Goal: Task Accomplishment & Management: Manage account settings

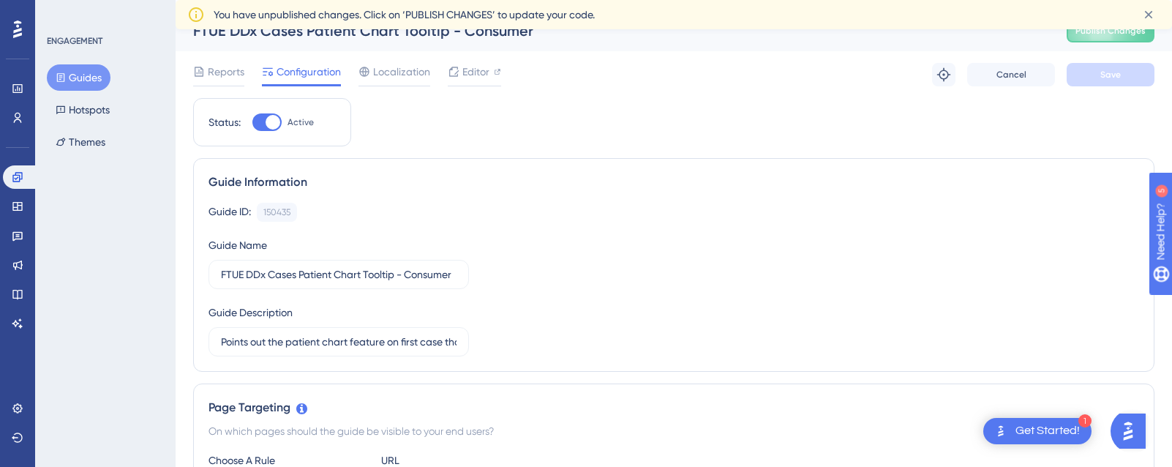
scroll to position [26, 0]
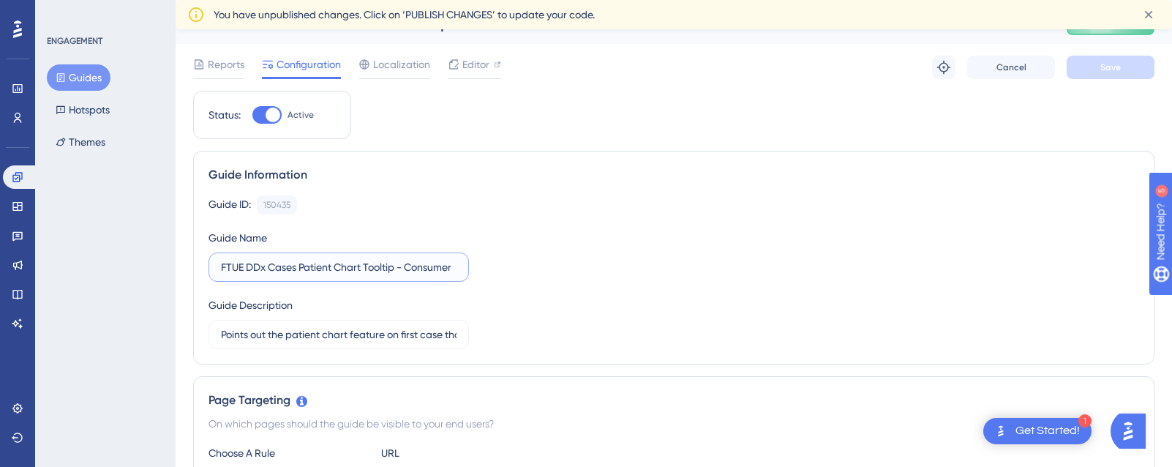
drag, startPoint x: 333, startPoint y: 266, endPoint x: 525, endPoint y: 269, distance: 192.4
click at [525, 269] on div "Guide ID: 150435 Copy Guide Name FTUE DDx Cases Patient Chart Tooltip - Consume…" at bounding box center [673, 272] width 930 height 154
click at [565, 267] on div "Guide ID: 150435 Copy Guide Name FTUE DDx Cases Patient Chart Tooltip - Consume…" at bounding box center [673, 272] width 930 height 154
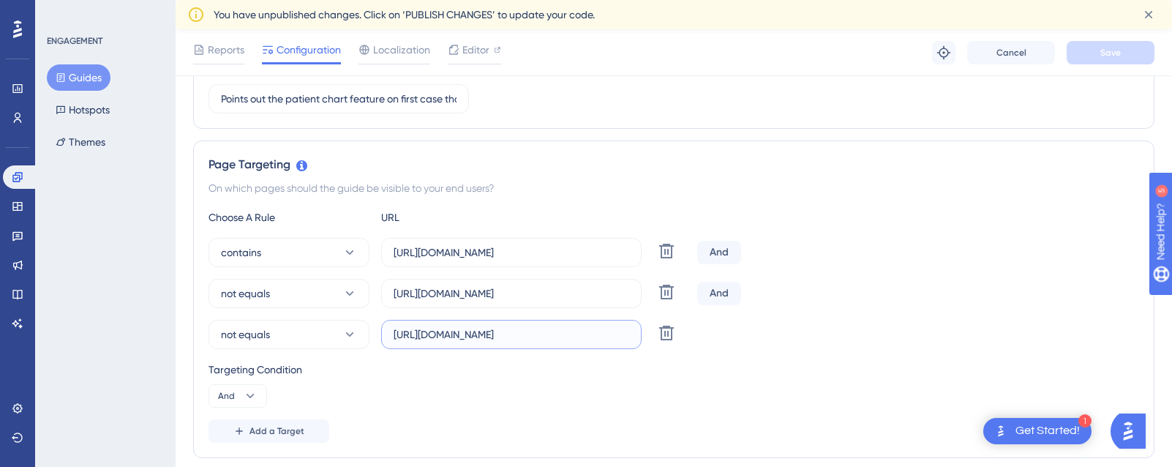
scroll to position [0, 6]
drag, startPoint x: 532, startPoint y: 336, endPoint x: 665, endPoint y: 339, distance: 133.1
click at [665, 339] on div "not equals https://app.sketchy.com/cases?status=All&search= Delete" at bounding box center [449, 334] width 483 height 29
click at [576, 384] on div "Targeting Condition And" at bounding box center [673, 384] width 930 height 47
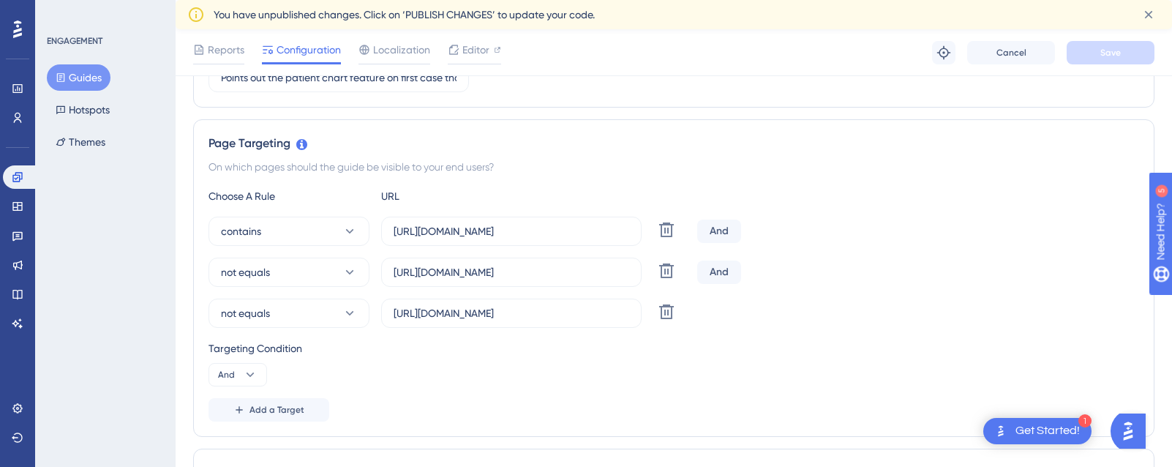
scroll to position [323, 0]
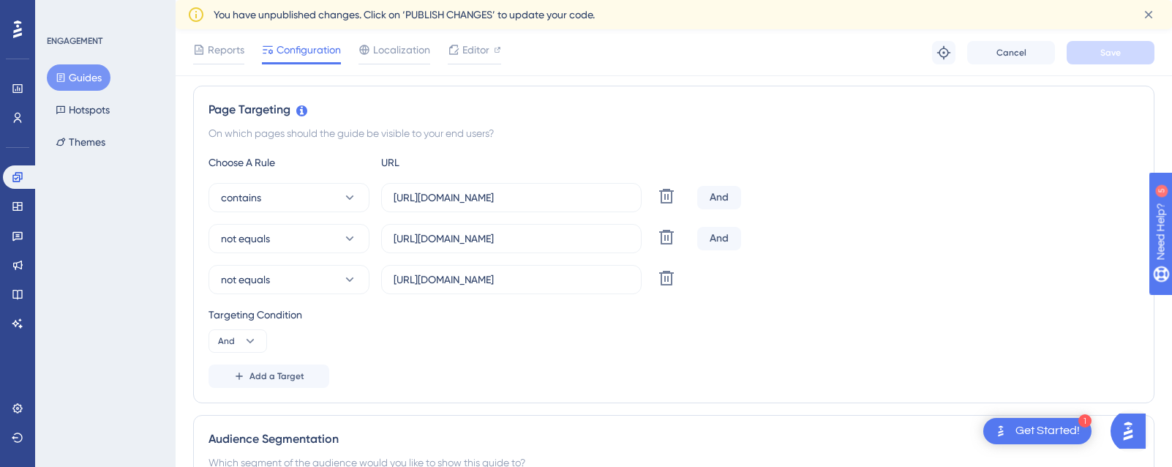
click at [138, 257] on div "ENGAGEMENT Guides Hotspots Themes" at bounding box center [105, 233] width 140 height 467
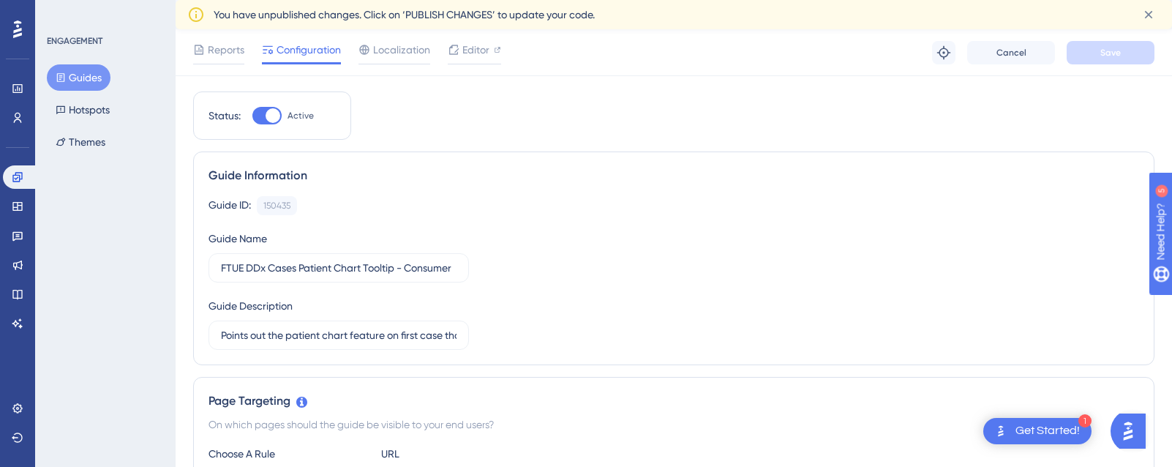
scroll to position [0, 0]
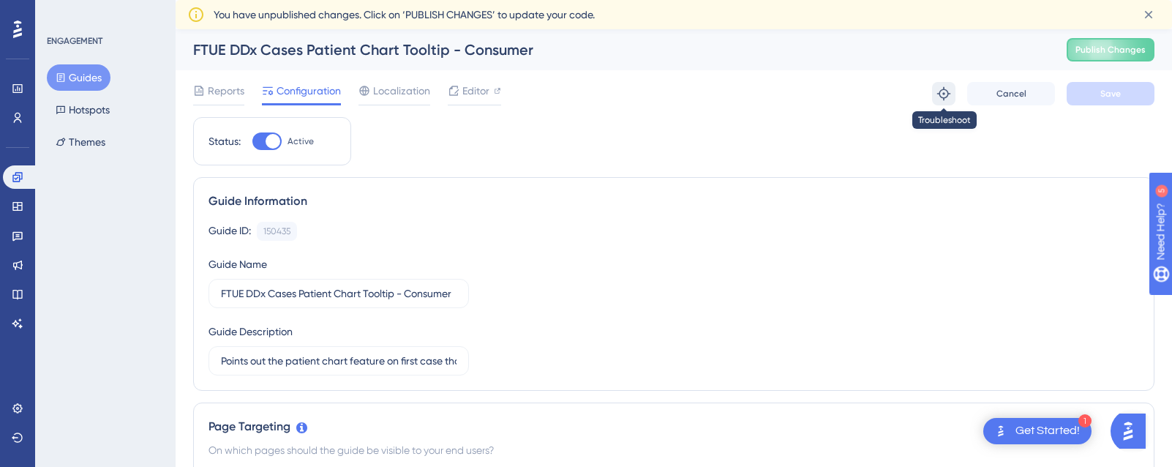
click at [942, 92] on icon at bounding box center [943, 93] width 15 height 15
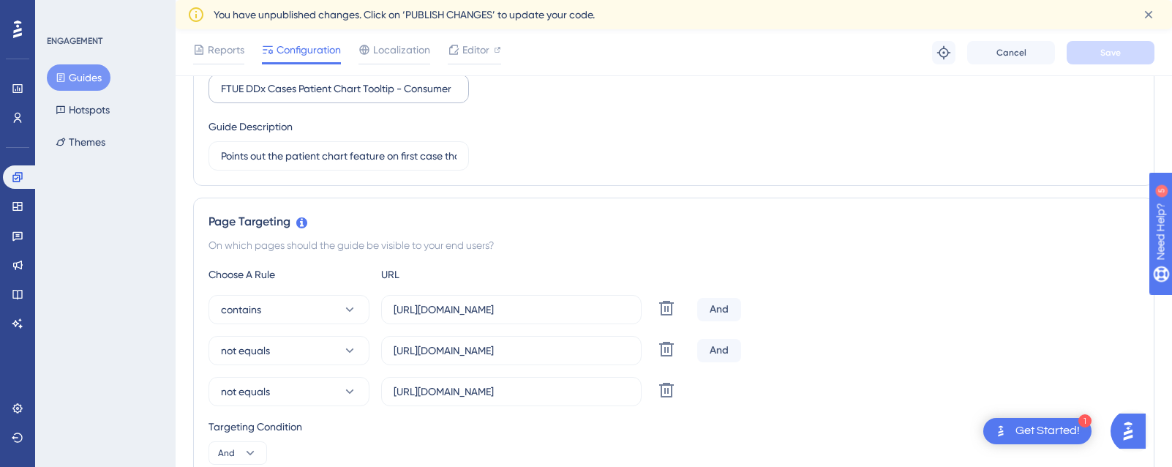
scroll to position [211, 0]
click at [350, 310] on icon at bounding box center [349, 308] width 15 height 15
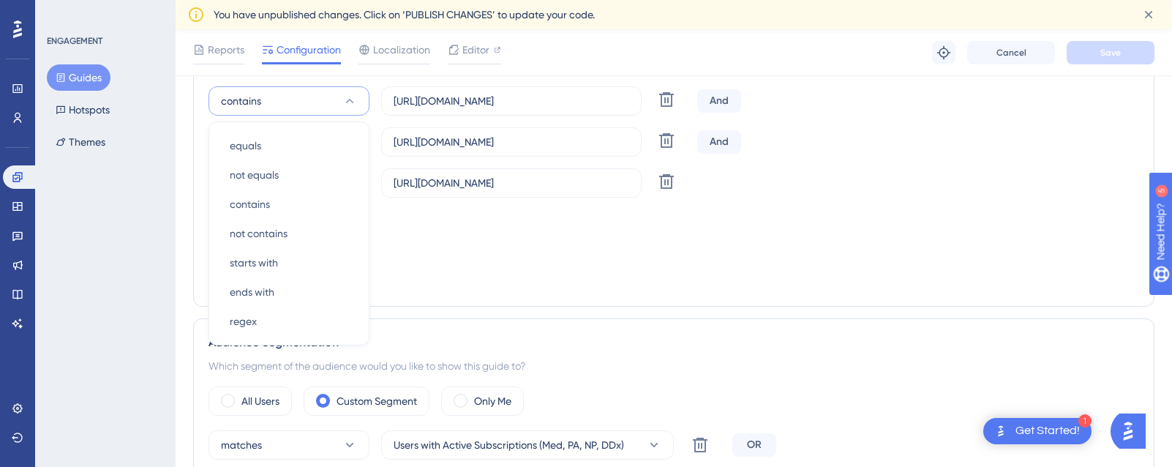
click at [527, 287] on div "Add a Target" at bounding box center [673, 279] width 930 height 23
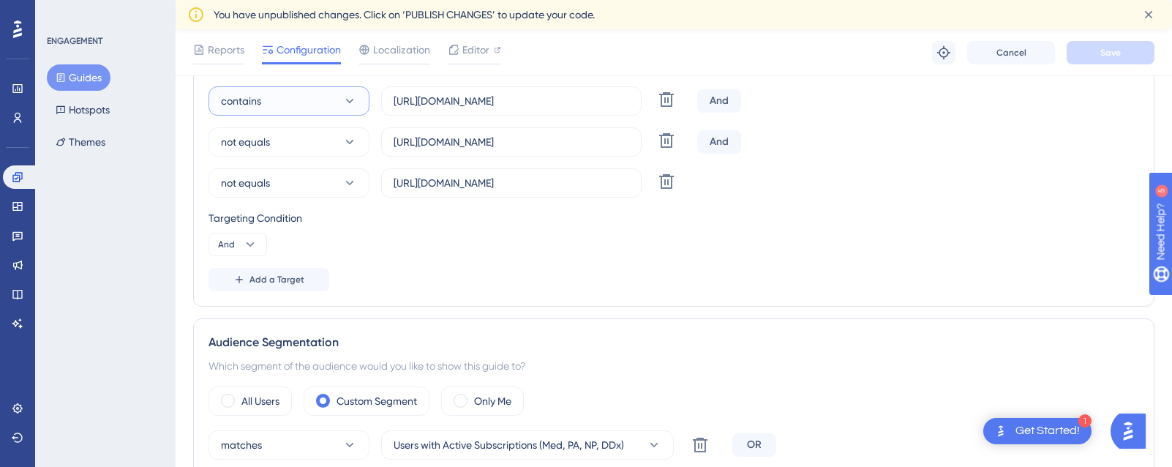
click at [303, 104] on button "contains" at bounding box center [288, 100] width 161 height 29
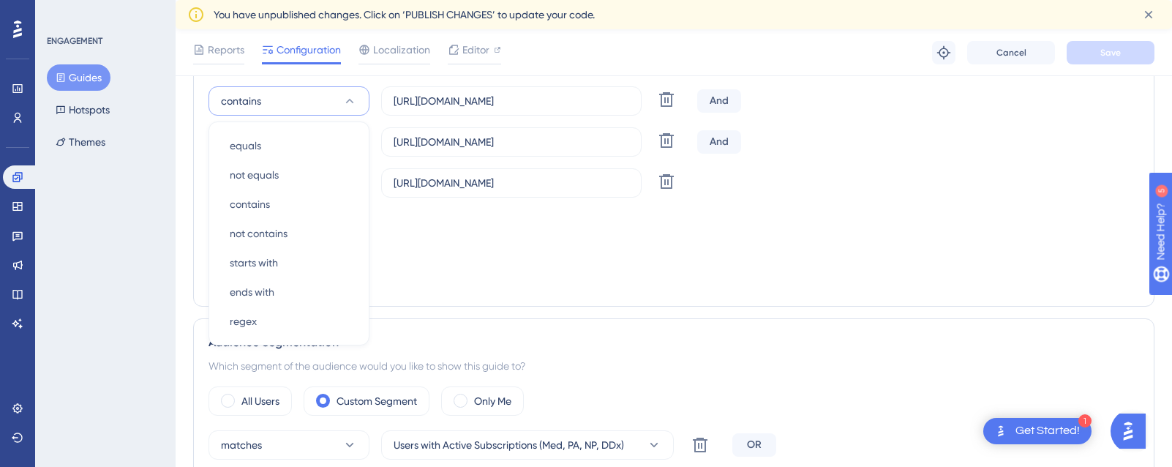
click at [596, 208] on div "Choose A Rule URL contains equals equals not equals not equals contains contain…" at bounding box center [673, 174] width 930 height 234
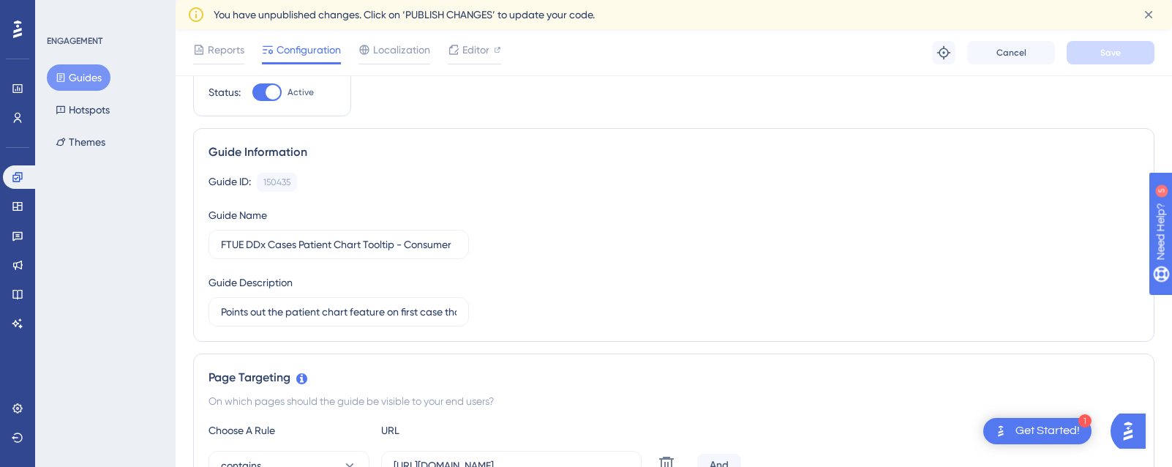
scroll to position [0, 0]
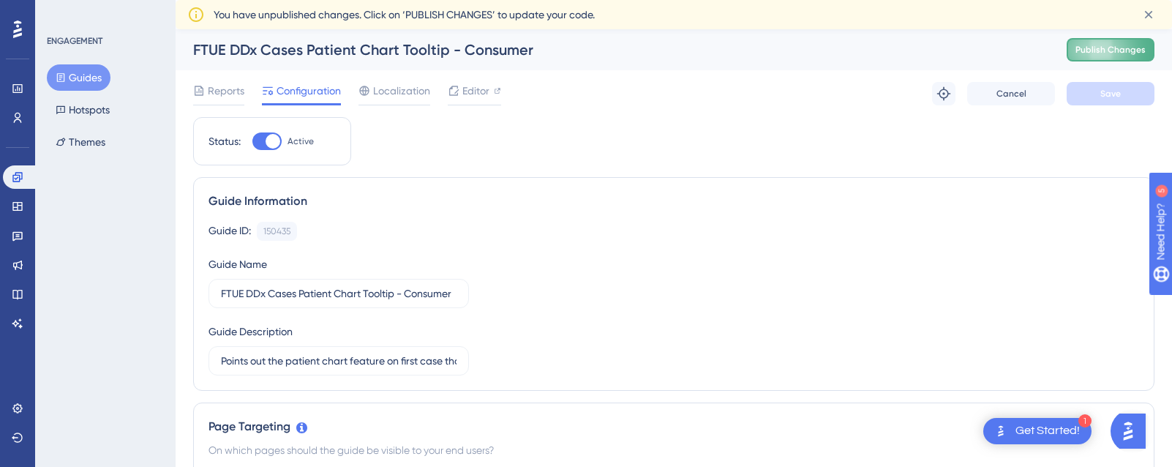
click at [1098, 42] on button "Publish Changes" at bounding box center [1110, 49] width 88 height 23
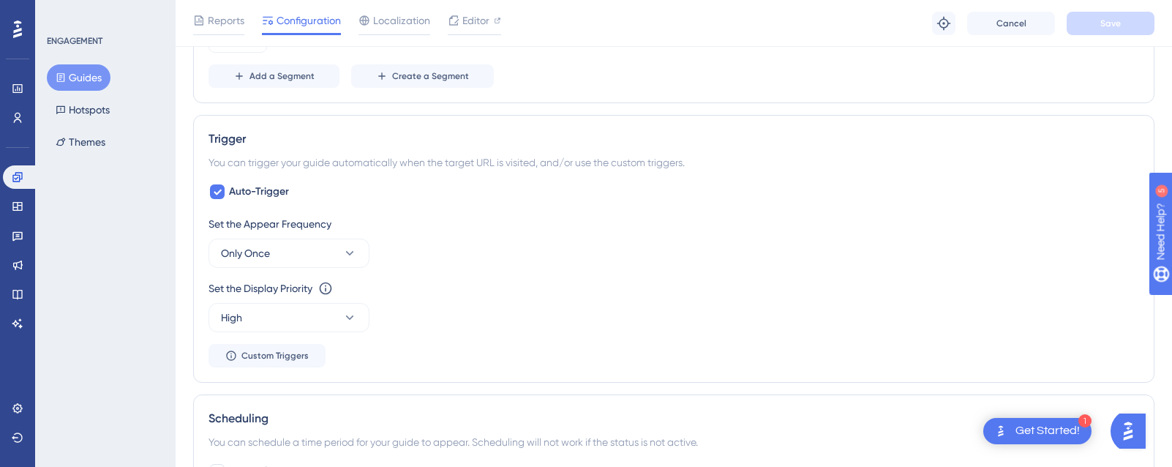
scroll to position [865, 0]
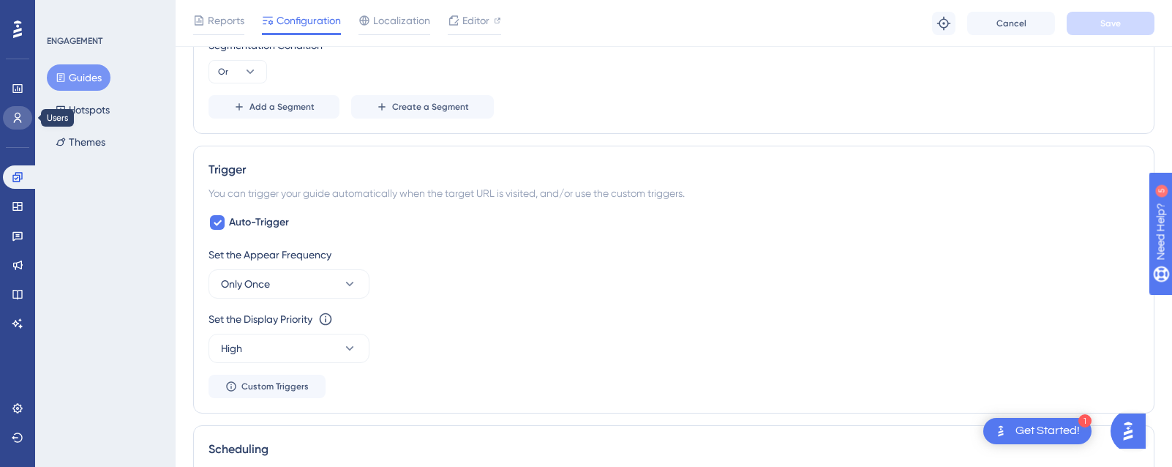
click at [0, 0] on icon at bounding box center [0, 0] width 0 height 0
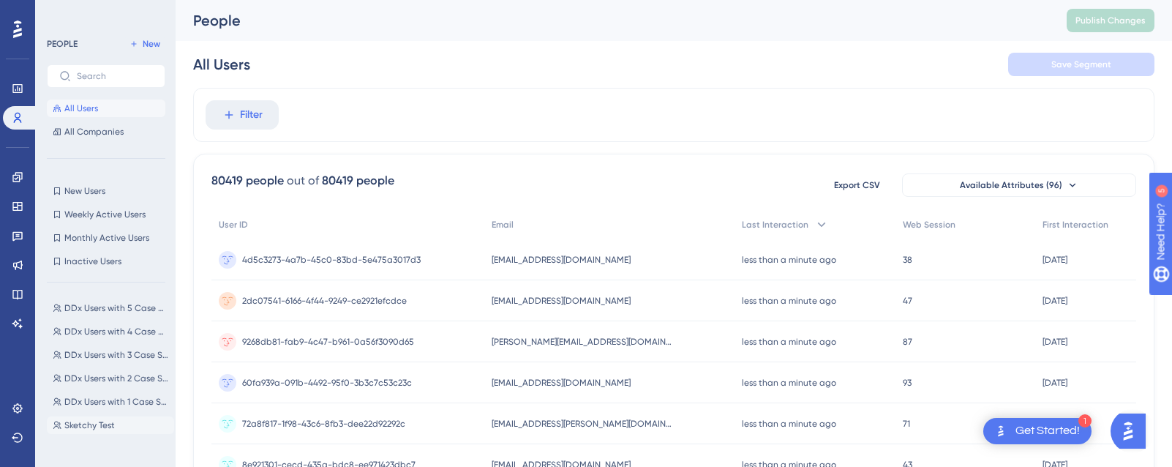
click at [91, 424] on span "Sketchy Test" at bounding box center [89, 425] width 50 height 12
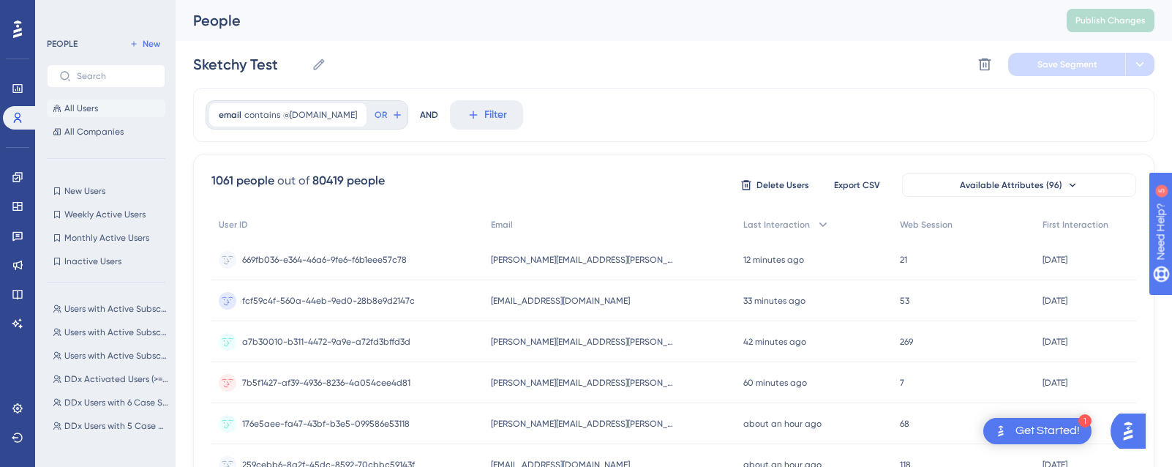
scroll to position [865, 0]
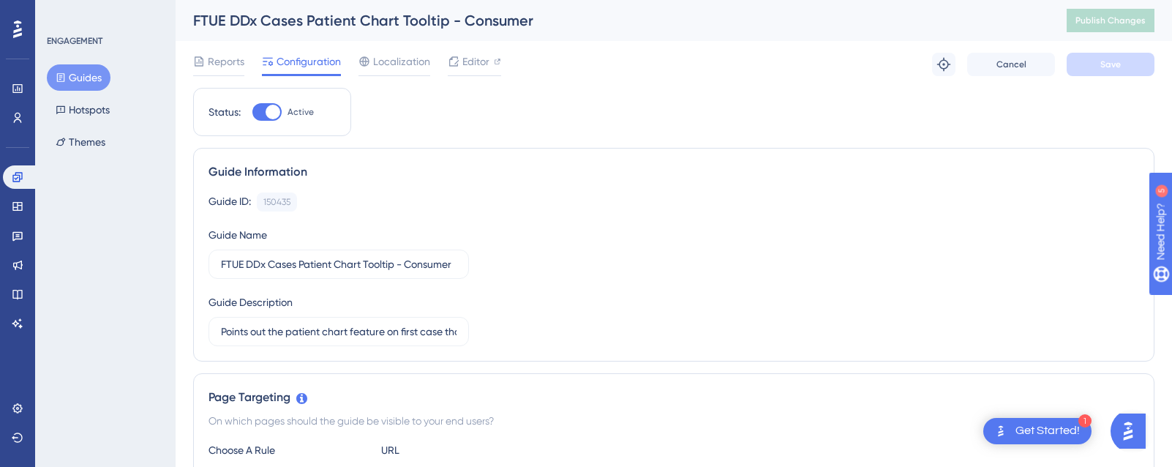
click at [880, 45] on div "Reports Configuration Localization Editor Troubleshoot Cancel Save" at bounding box center [673, 64] width 961 height 47
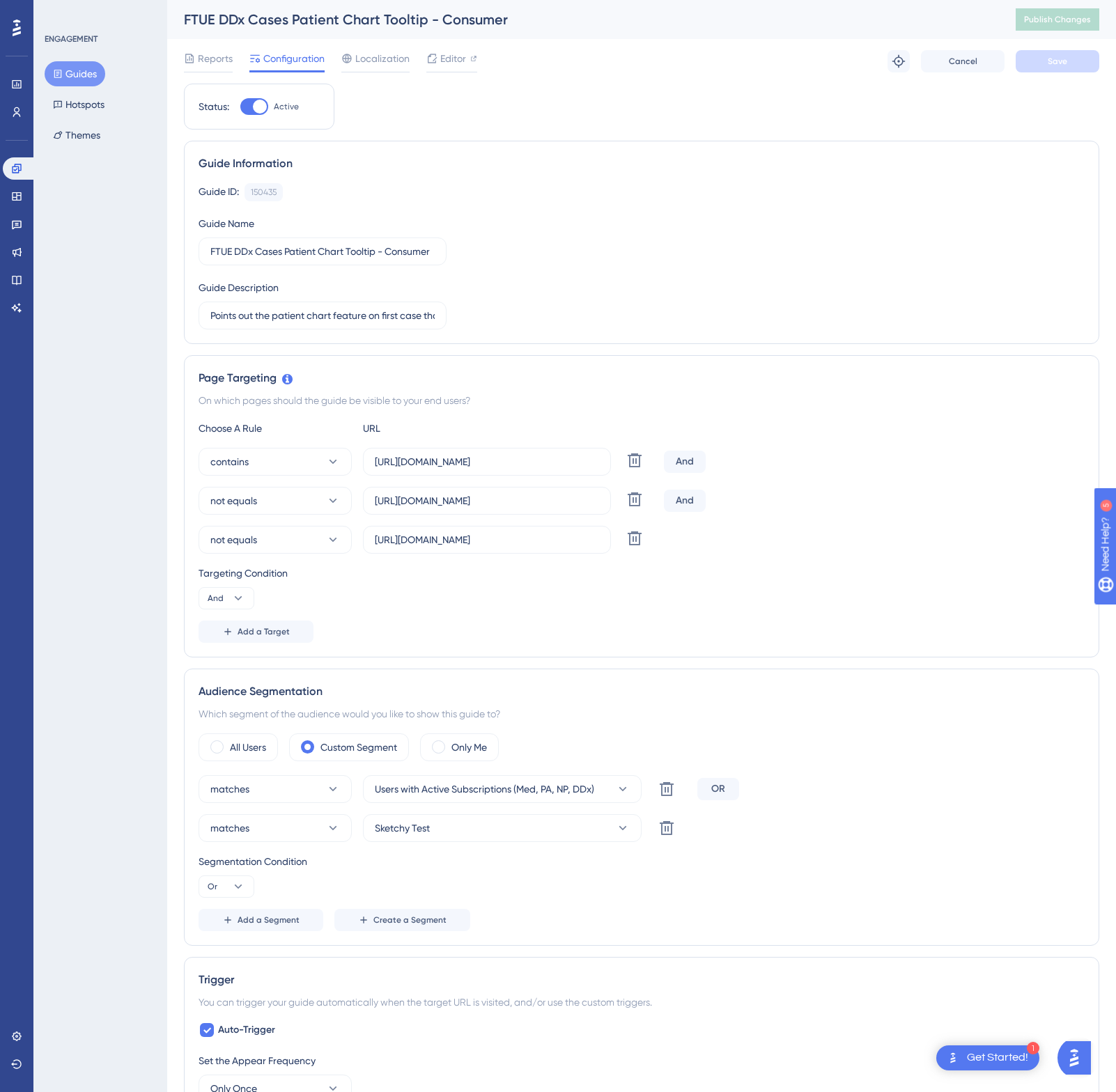
click at [138, 315] on div "ENGAGEMENT Guides Hotspots Themes" at bounding box center [100, 546] width 133 height 1092
click at [101, 109] on button "Hotspots" at bounding box center [79, 105] width 69 height 25
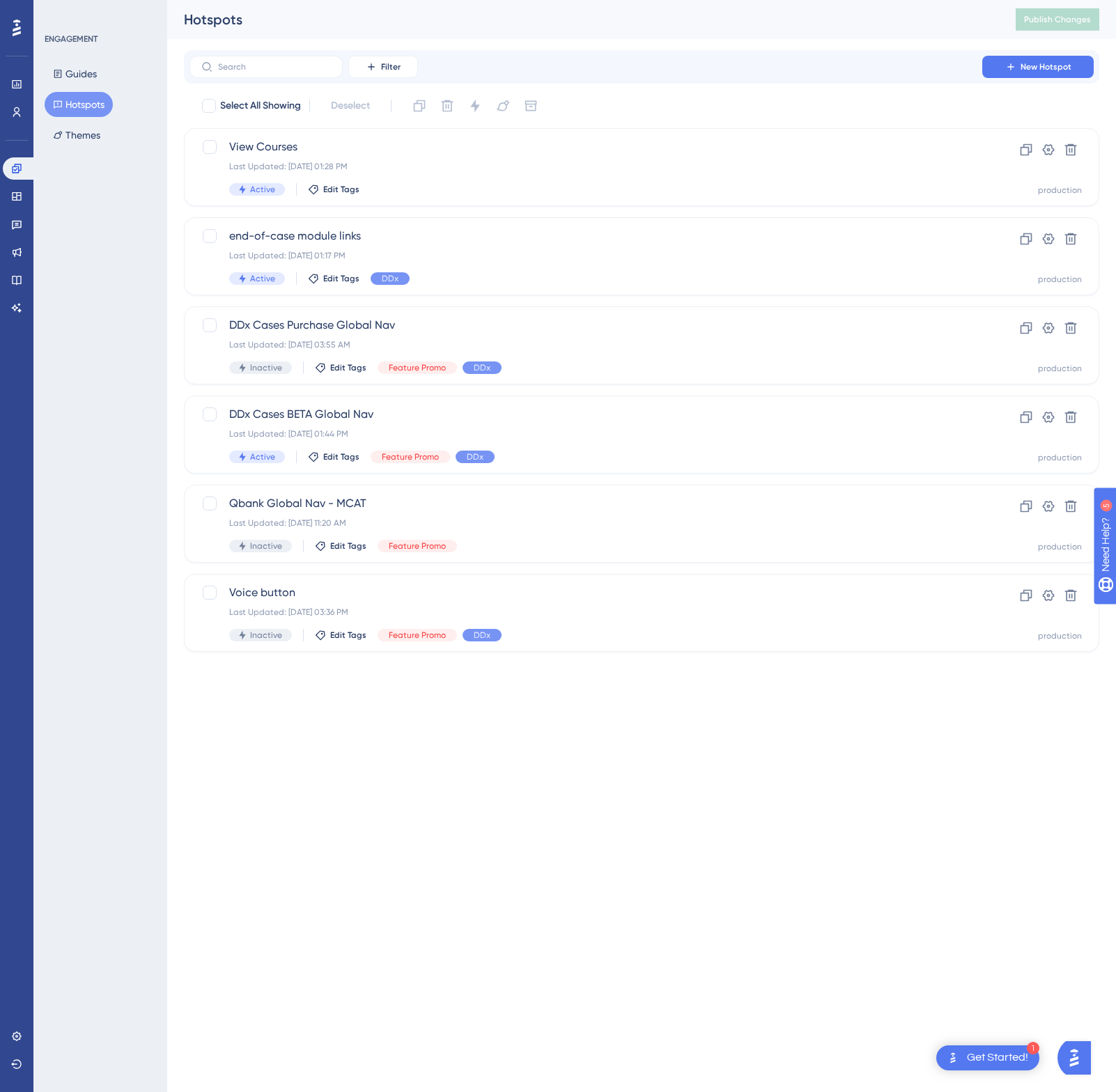
click at [88, 52] on div "ENGAGEMENT Guides Hotspots Themes" at bounding box center [101, 90] width 112 height 114
click at [88, 68] on button "Guides" at bounding box center [75, 73] width 61 height 25
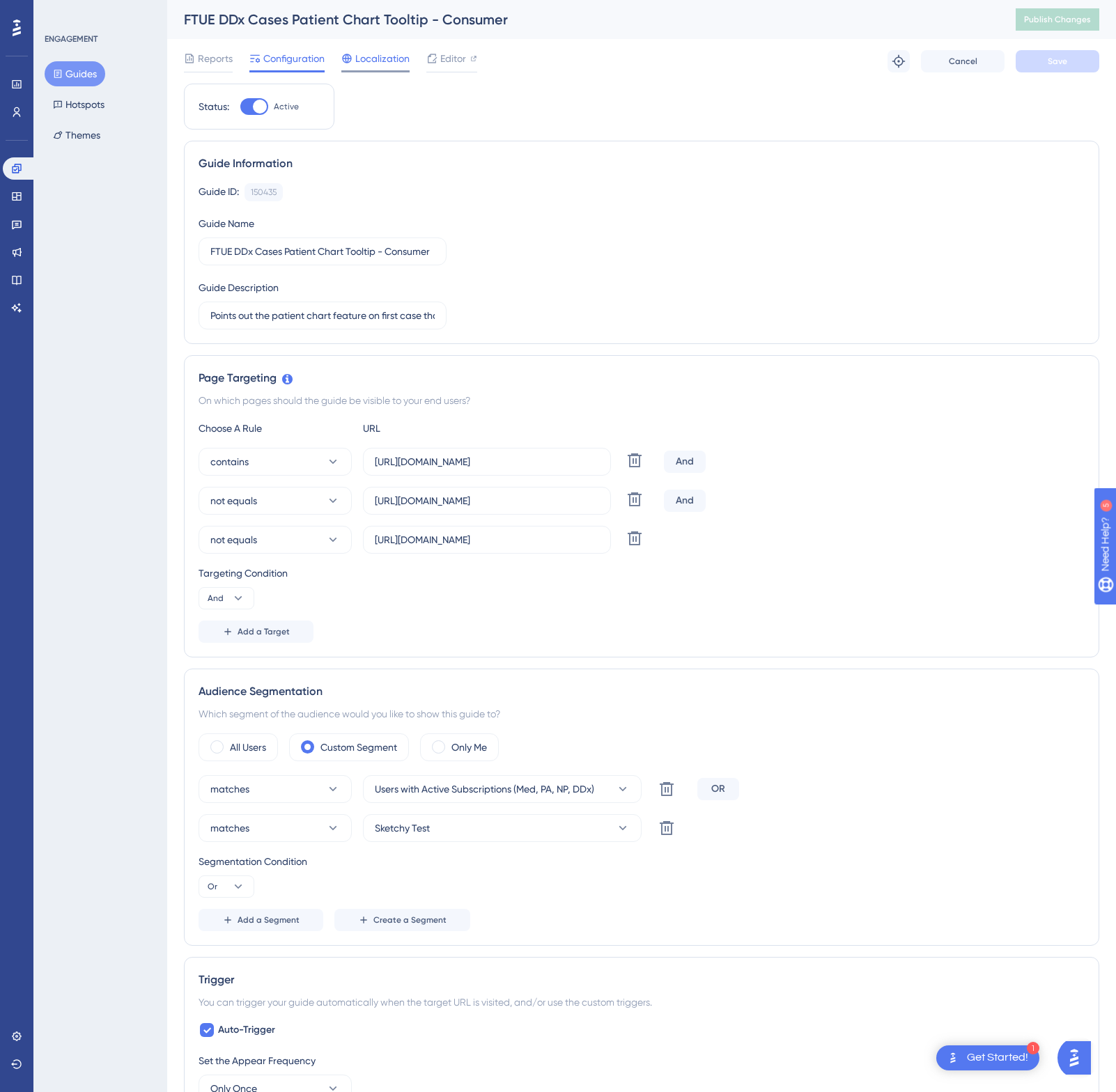
click at [372, 71] on div at bounding box center [375, 71] width 69 height 2
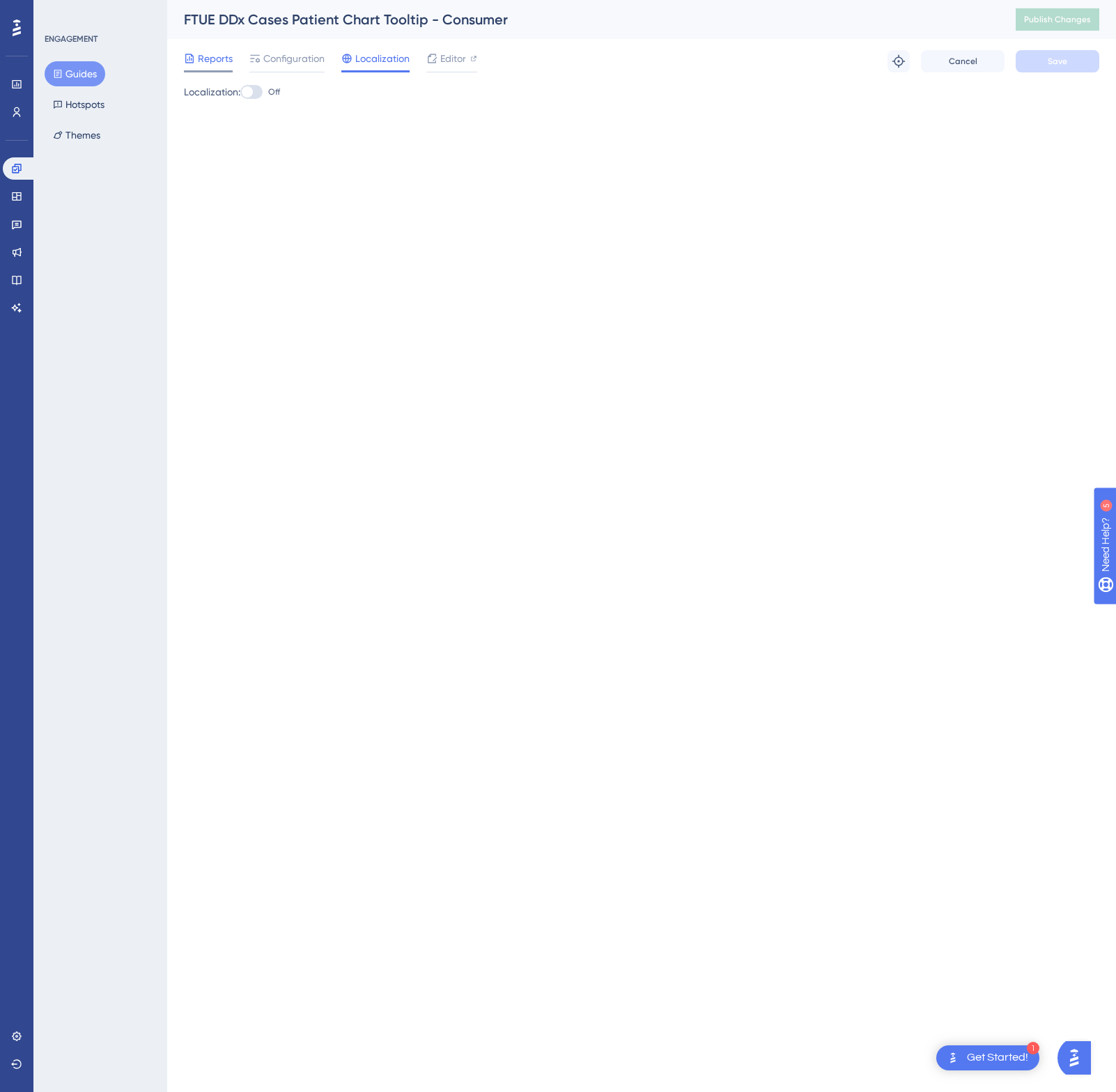
click at [194, 54] on icon at bounding box center [189, 59] width 11 height 11
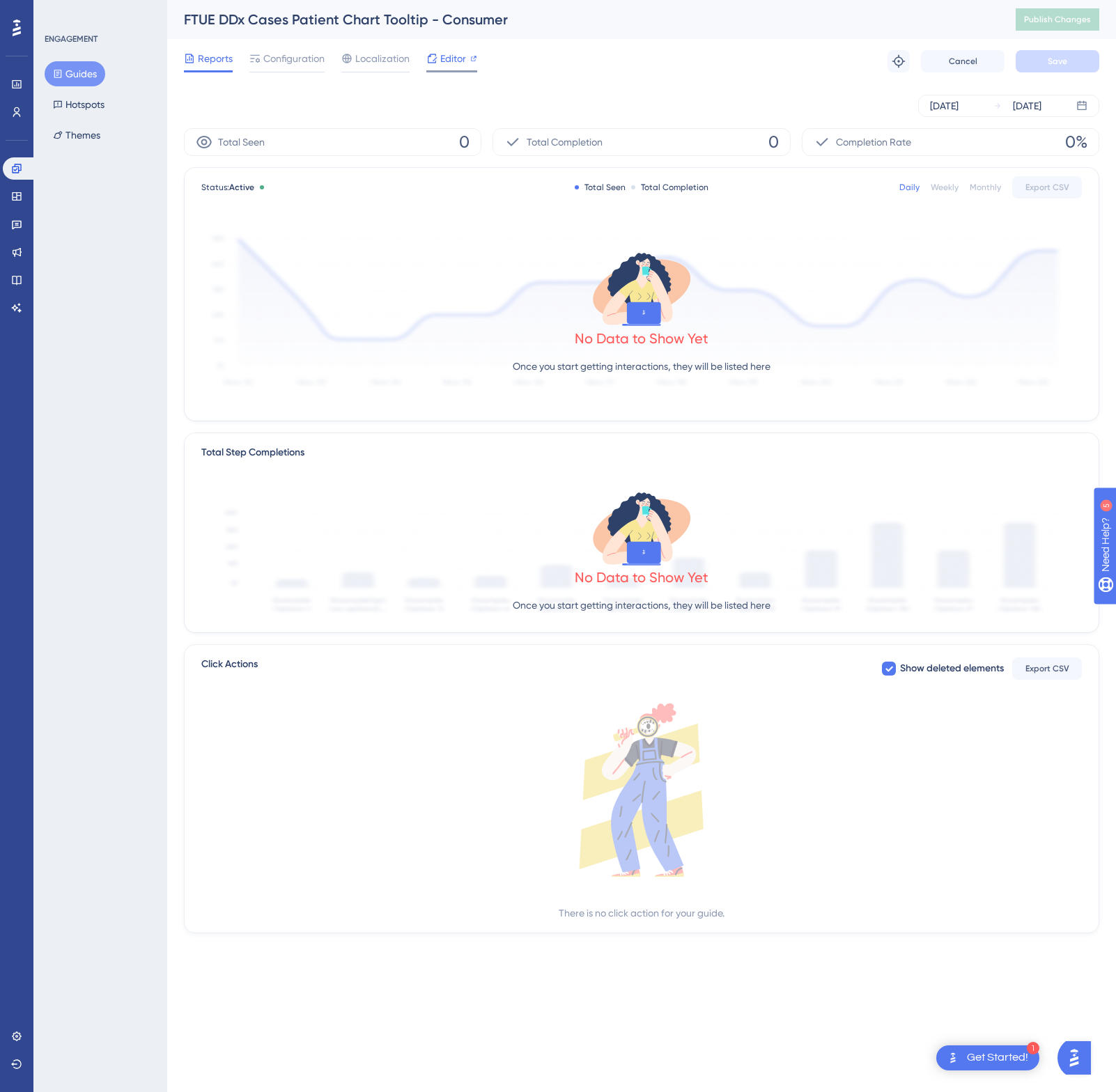
click at [450, 61] on span "Editor" at bounding box center [452, 59] width 26 height 17
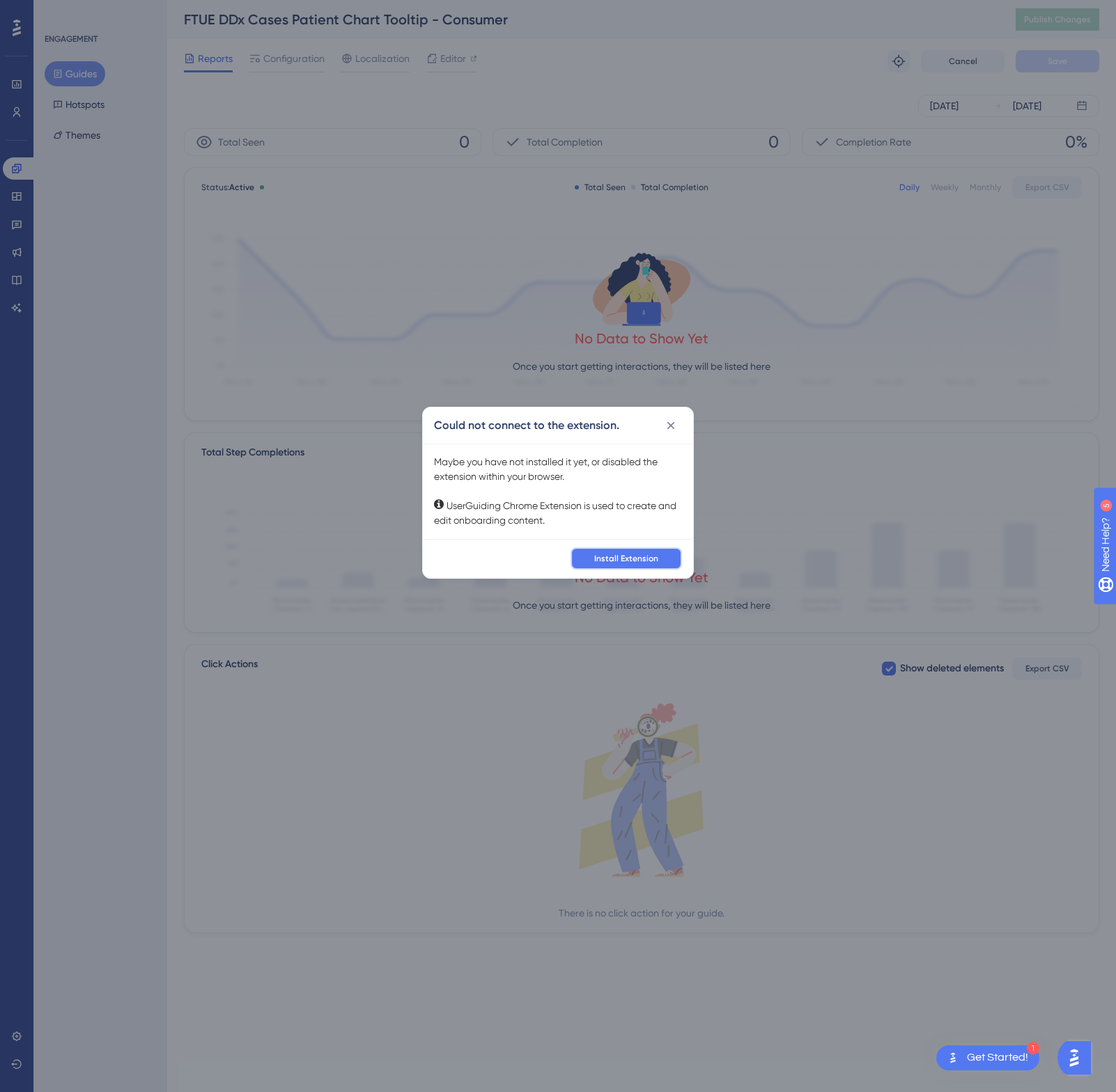
click at [628, 444] on span "Install Extension" at bounding box center [626, 559] width 64 height 11
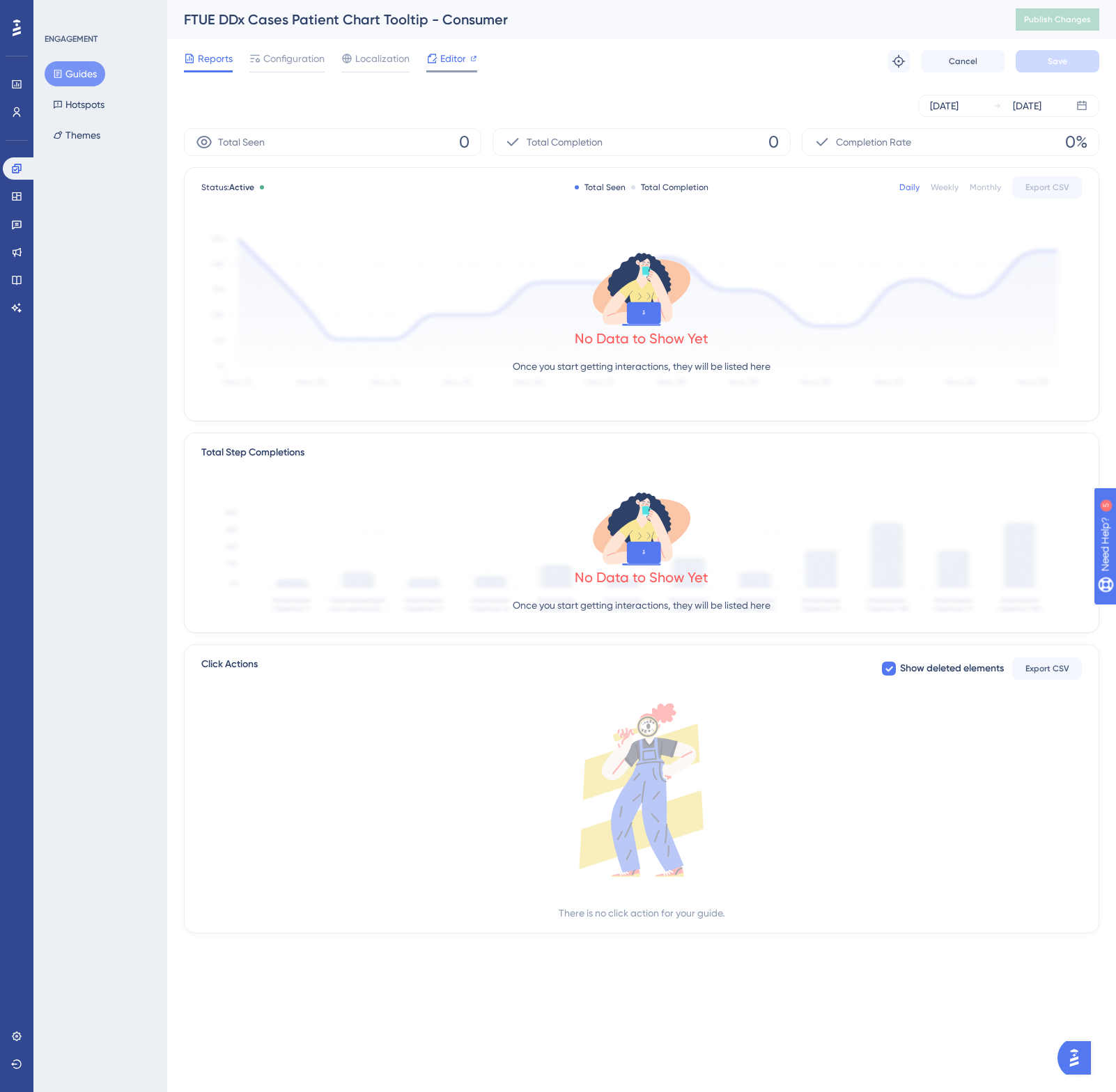
click at [428, 51] on div at bounding box center [432, 59] width 11 height 17
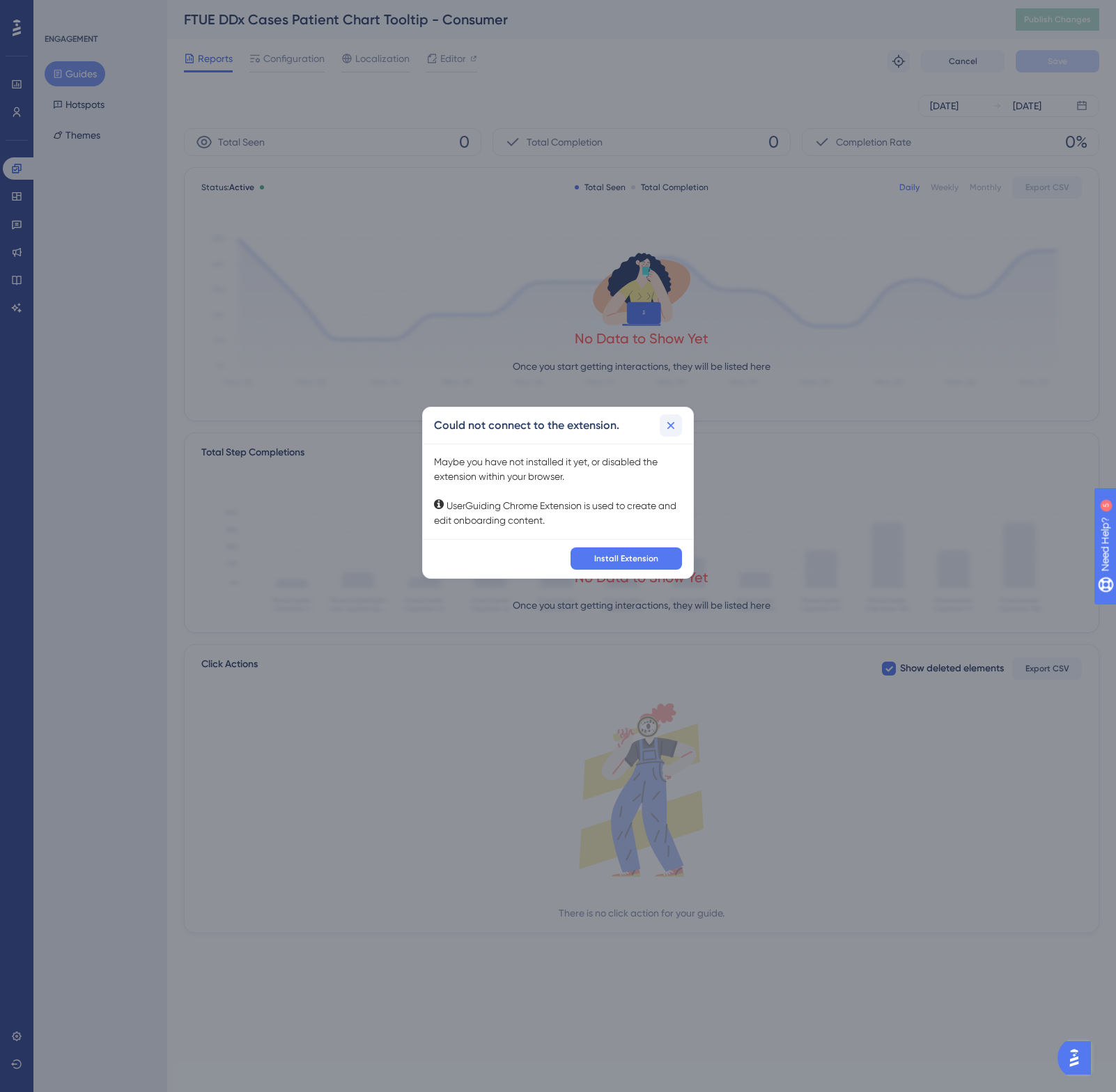
click at [665, 425] on icon at bounding box center [670, 426] width 14 height 14
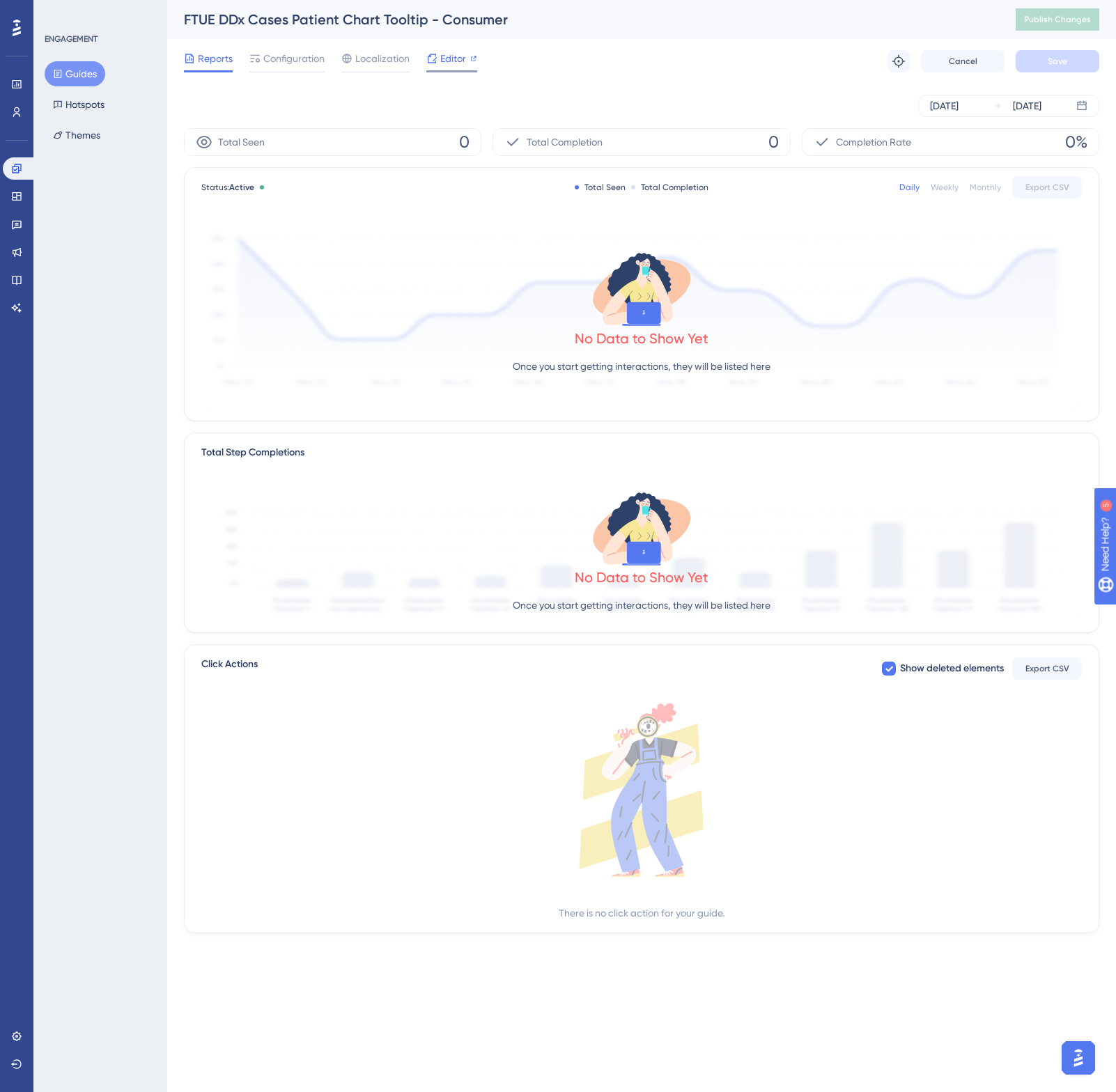
click at [440, 54] on span "Editor" at bounding box center [452, 59] width 26 height 17
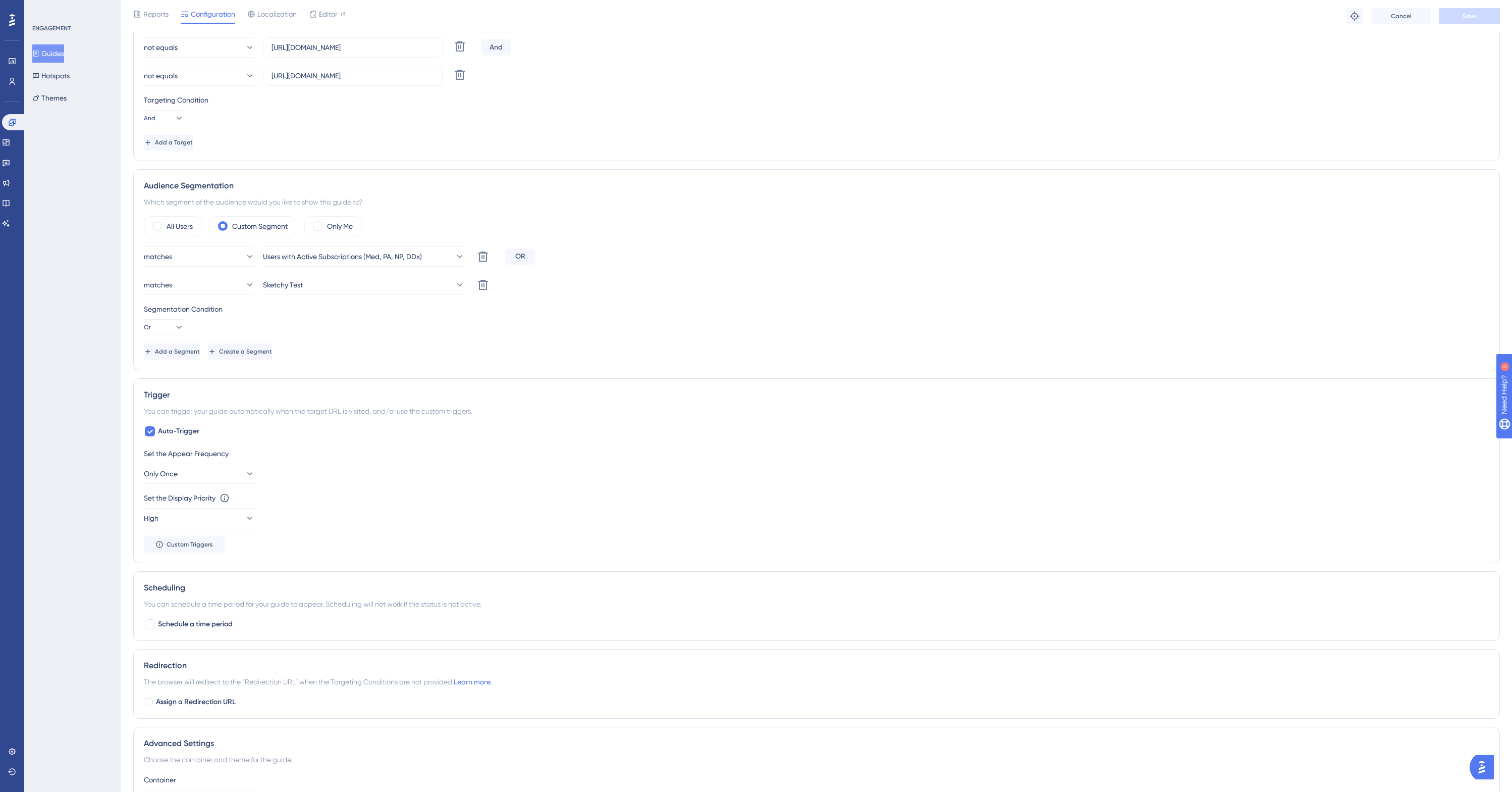
scroll to position [334, 0]
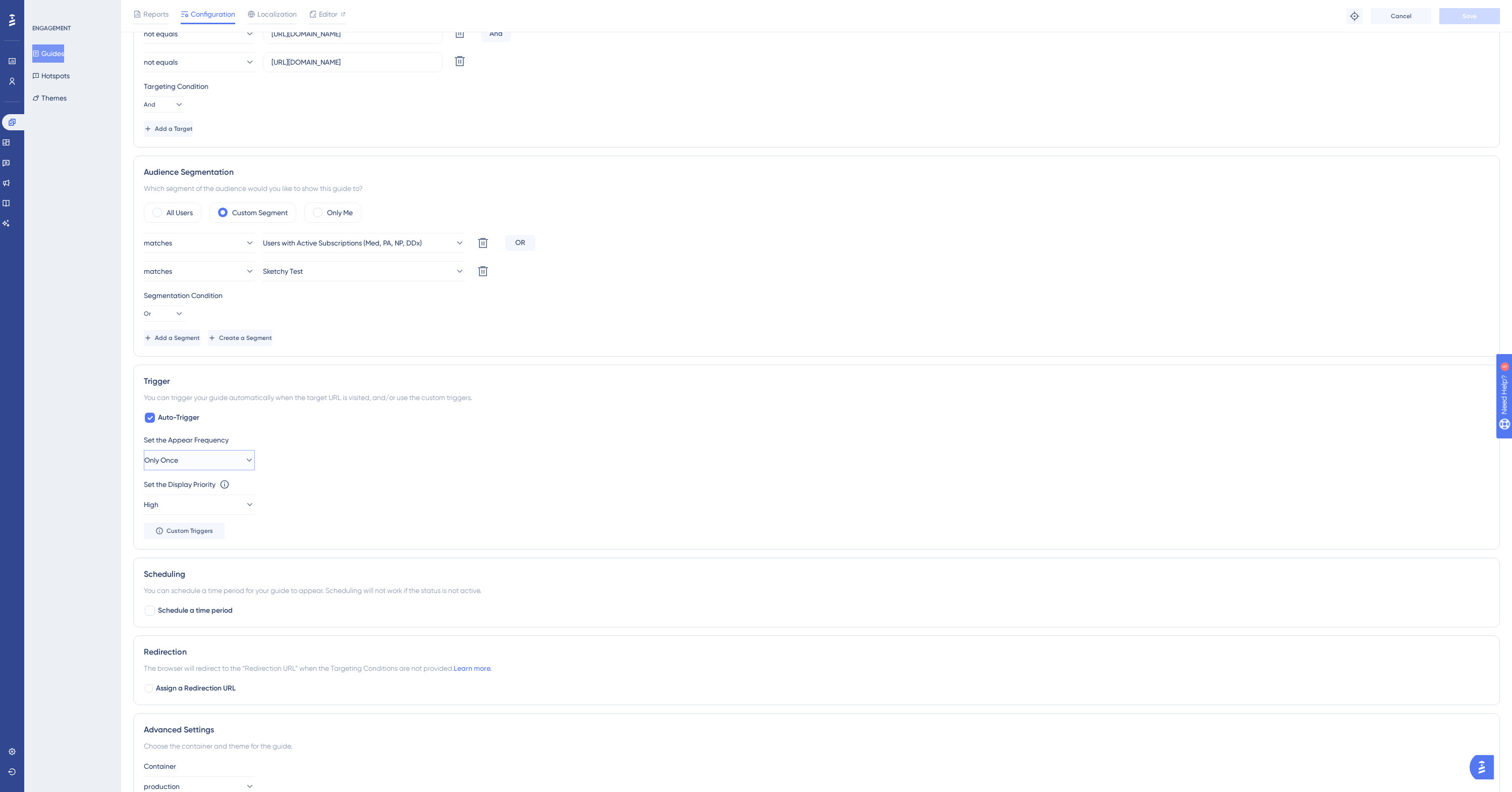
click at [248, 456] on button "Only Once" at bounding box center [199, 460] width 111 height 20
click at [388, 551] on div "Status: Active Guide Information Guide ID: 150435 Copy Guide Name FTUE DDx Case…" at bounding box center [816, 296] width 1366 height 1130
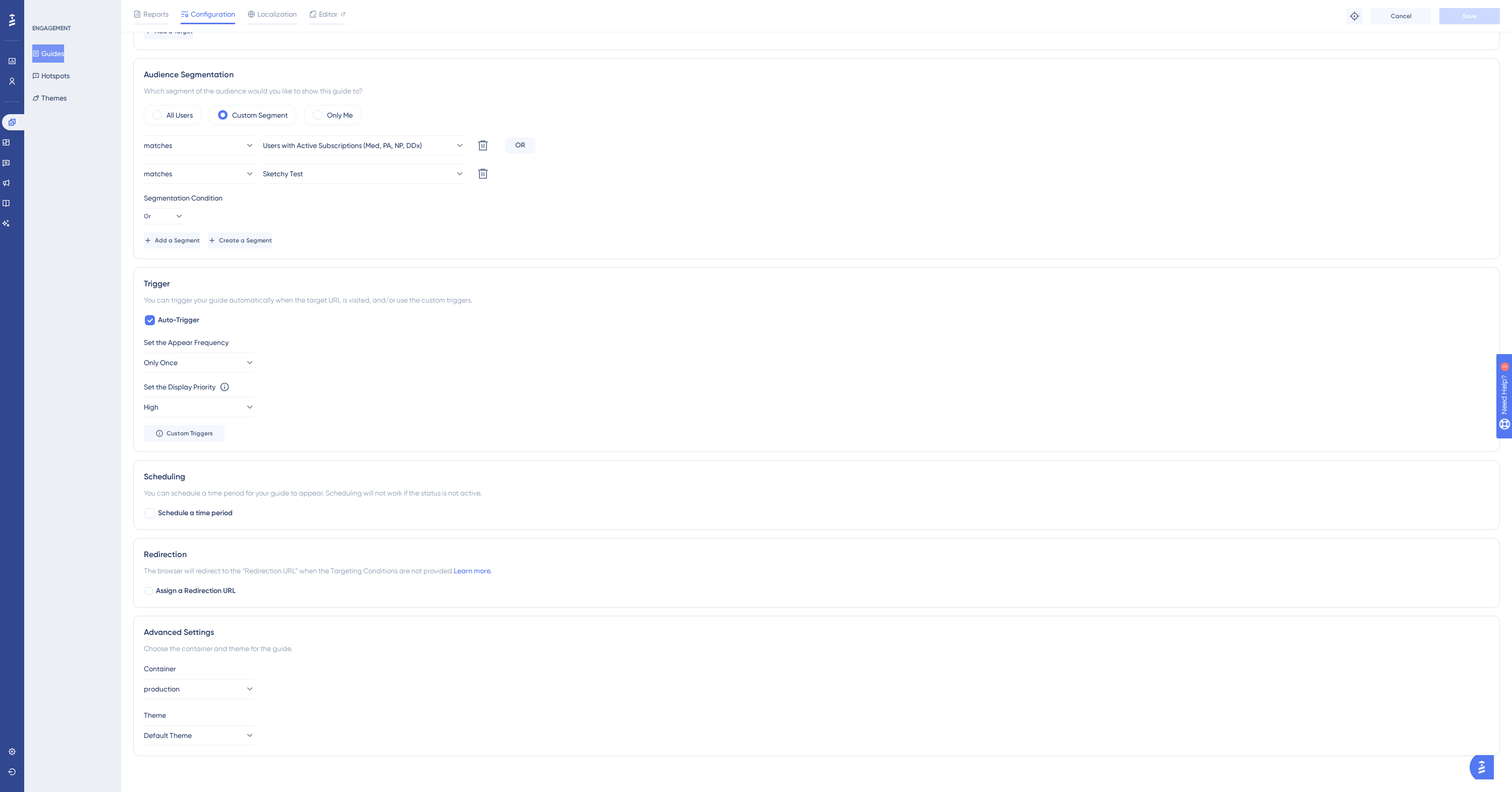
scroll to position [435, 0]
click at [99, 537] on div "ENGAGEMENT Guides Hotspots Themes" at bounding box center [72, 396] width 97 height 792
click at [121, 530] on div "Performance Users Engagement Widgets Feedback Product Updates Knowledge Base AI…" at bounding box center [816, 171] width 1391 height 1211
click at [206, 360] on button "Only Once" at bounding box center [199, 358] width 111 height 20
click at [198, 508] on div "Always Always" at bounding box center [199, 510] width 81 height 20
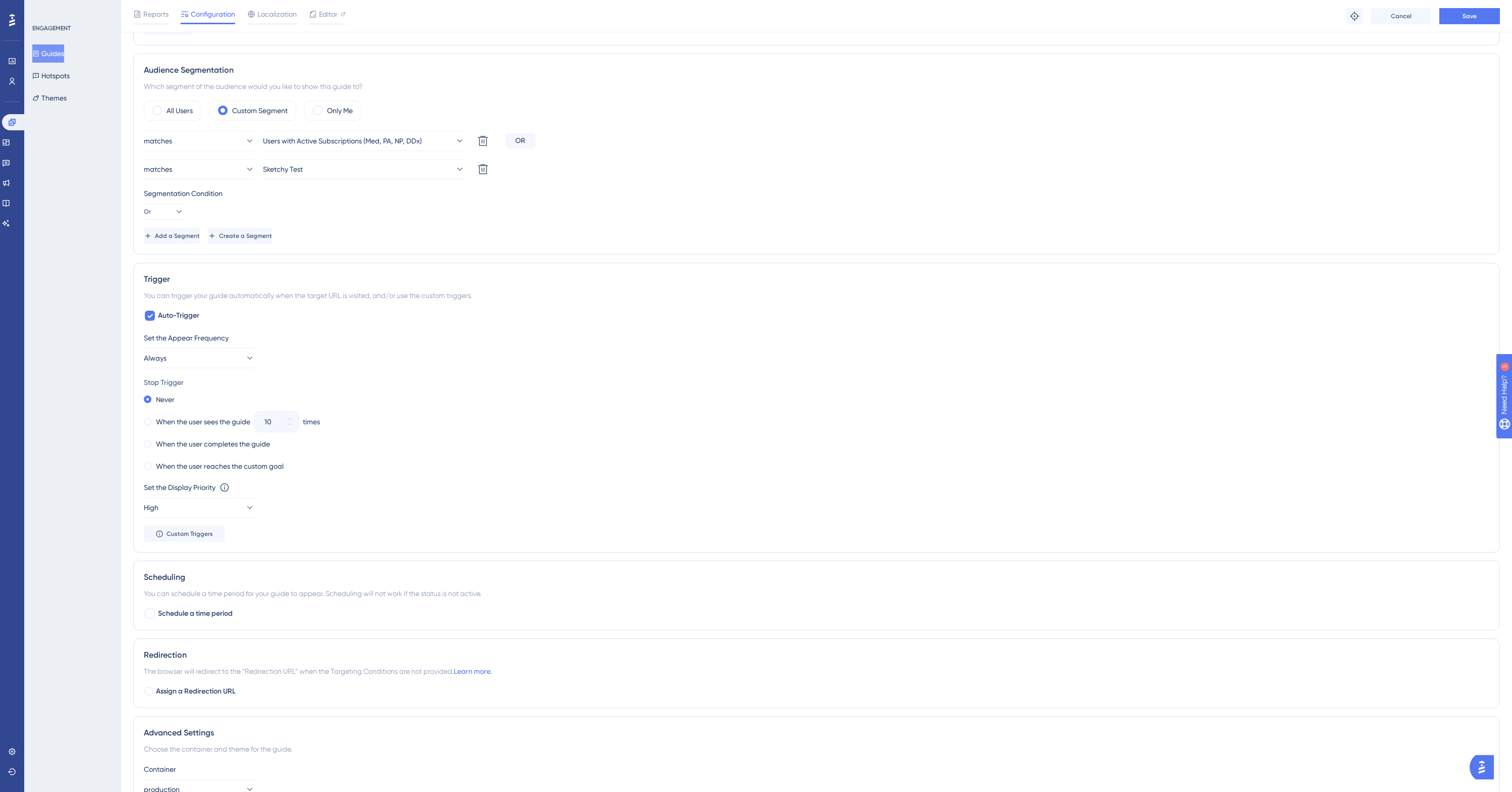
click at [324, 369] on div "Set the Appear Frequency Always Stop Trigger Never When the user sees the guide…" at bounding box center [816, 436] width 1346 height 210
click at [244, 356] on icon at bounding box center [249, 358] width 10 height 10
click at [356, 338] on div "Set the Appear Frequency" at bounding box center [816, 338] width 1346 height 12
click at [1492, 10] on button "Save" at bounding box center [1470, 16] width 61 height 16
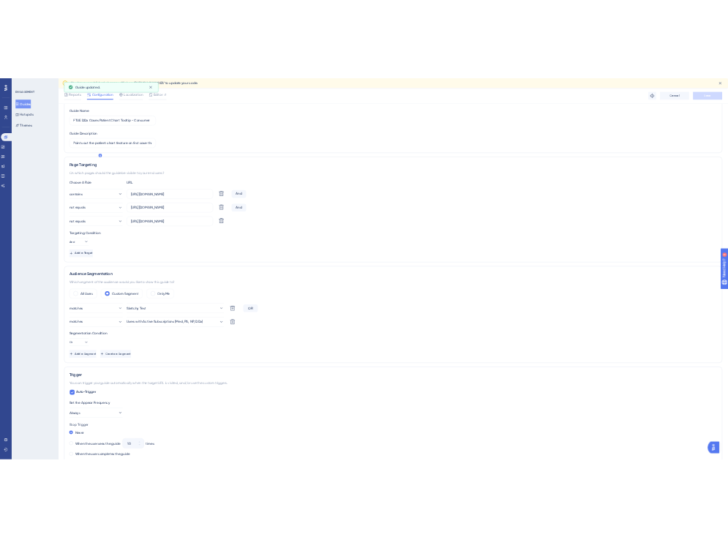
scroll to position [0, 0]
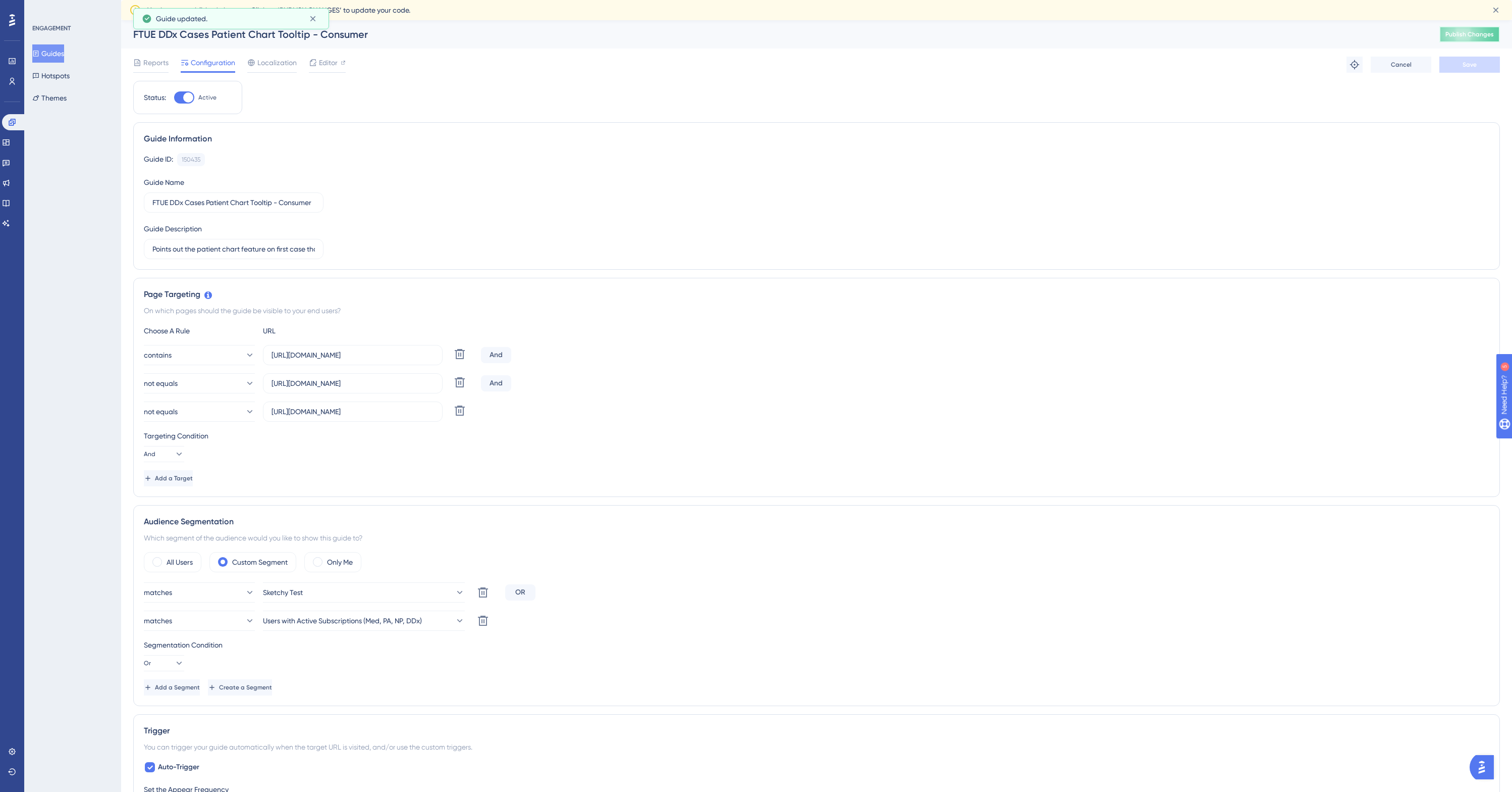
click at [1472, 35] on span "Publish Changes" at bounding box center [1469, 35] width 48 height 8
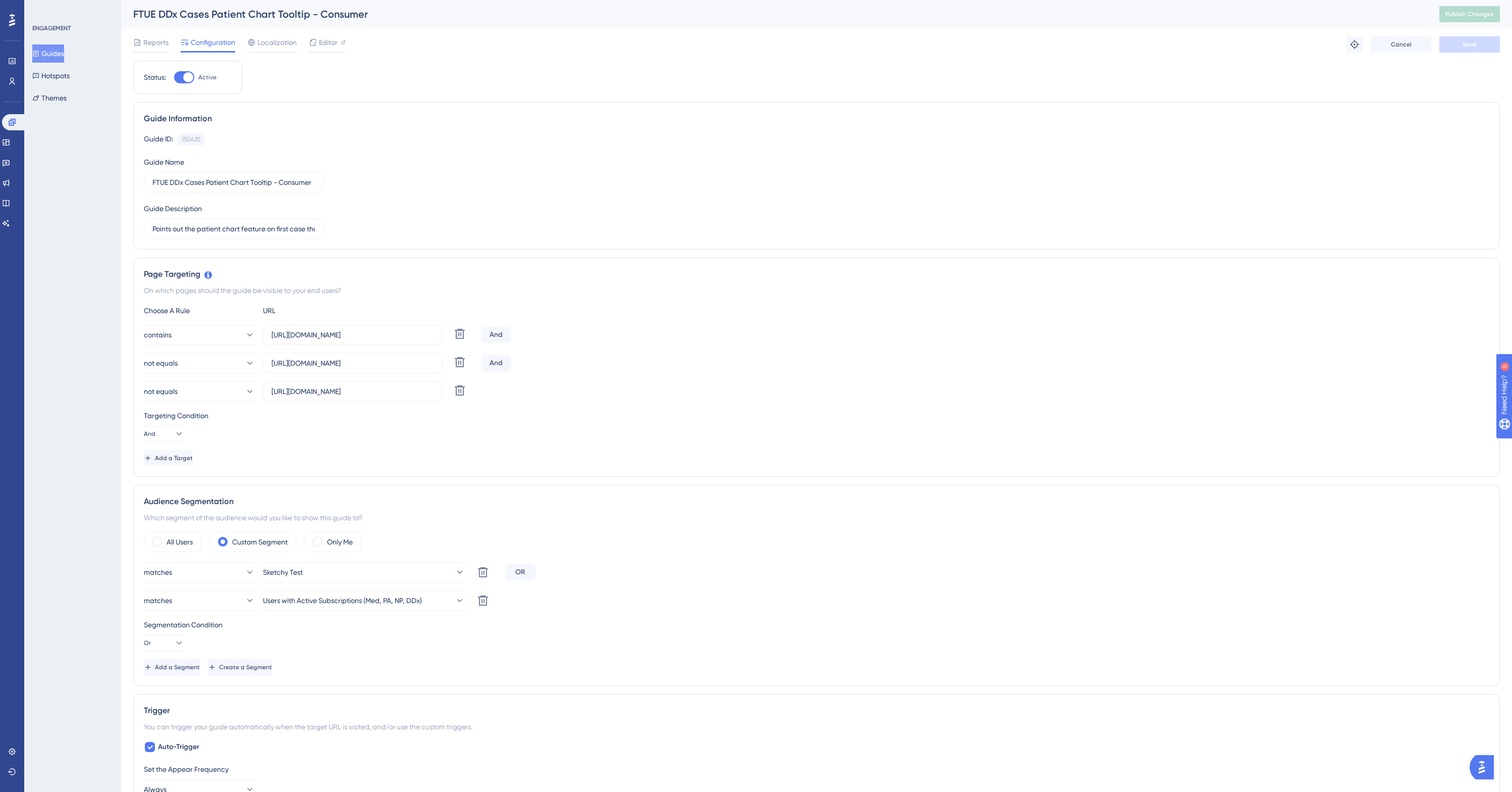
click at [77, 242] on div "ENGAGEMENT Guides Hotspots Themes" at bounding box center [72, 396] width 97 height 792
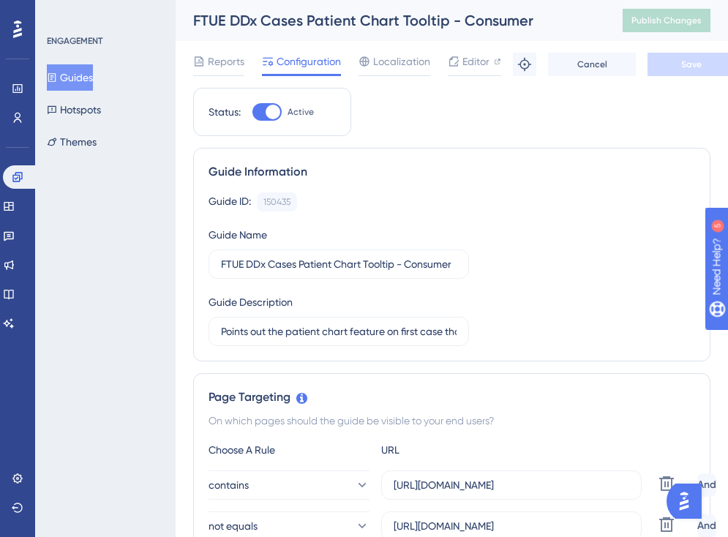
click at [70, 203] on div "ENGAGEMENT Guides Hotspots Themes" at bounding box center [105, 268] width 140 height 537
click at [108, 254] on div "ENGAGEMENT Guides Hotspots Themes" at bounding box center [105, 268] width 140 height 537
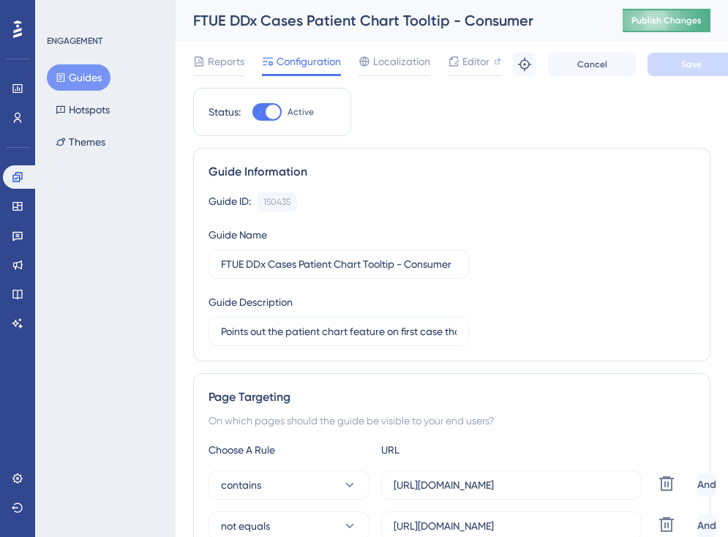
click at [666, 23] on span "Publish Changes" at bounding box center [666, 21] width 70 height 12
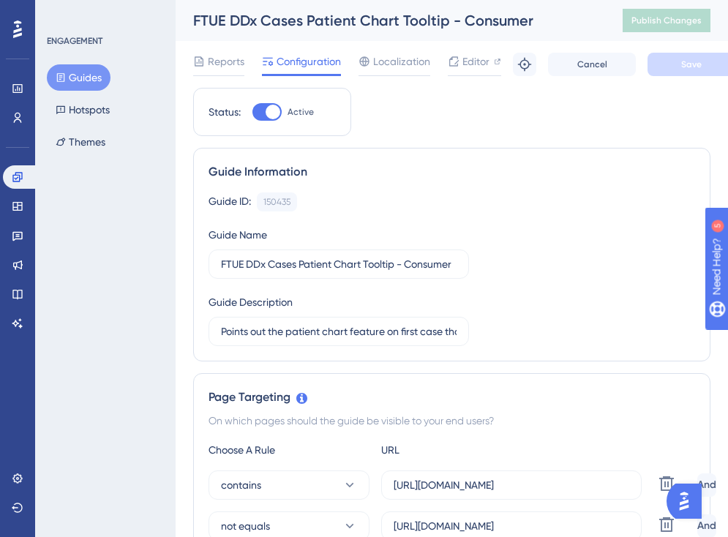
click at [121, 254] on div "ENGAGEMENT Guides Hotspots Themes" at bounding box center [105, 268] width 140 height 537
click at [123, 302] on div "ENGAGEMENT Guides Hotspots Themes" at bounding box center [105, 268] width 140 height 537
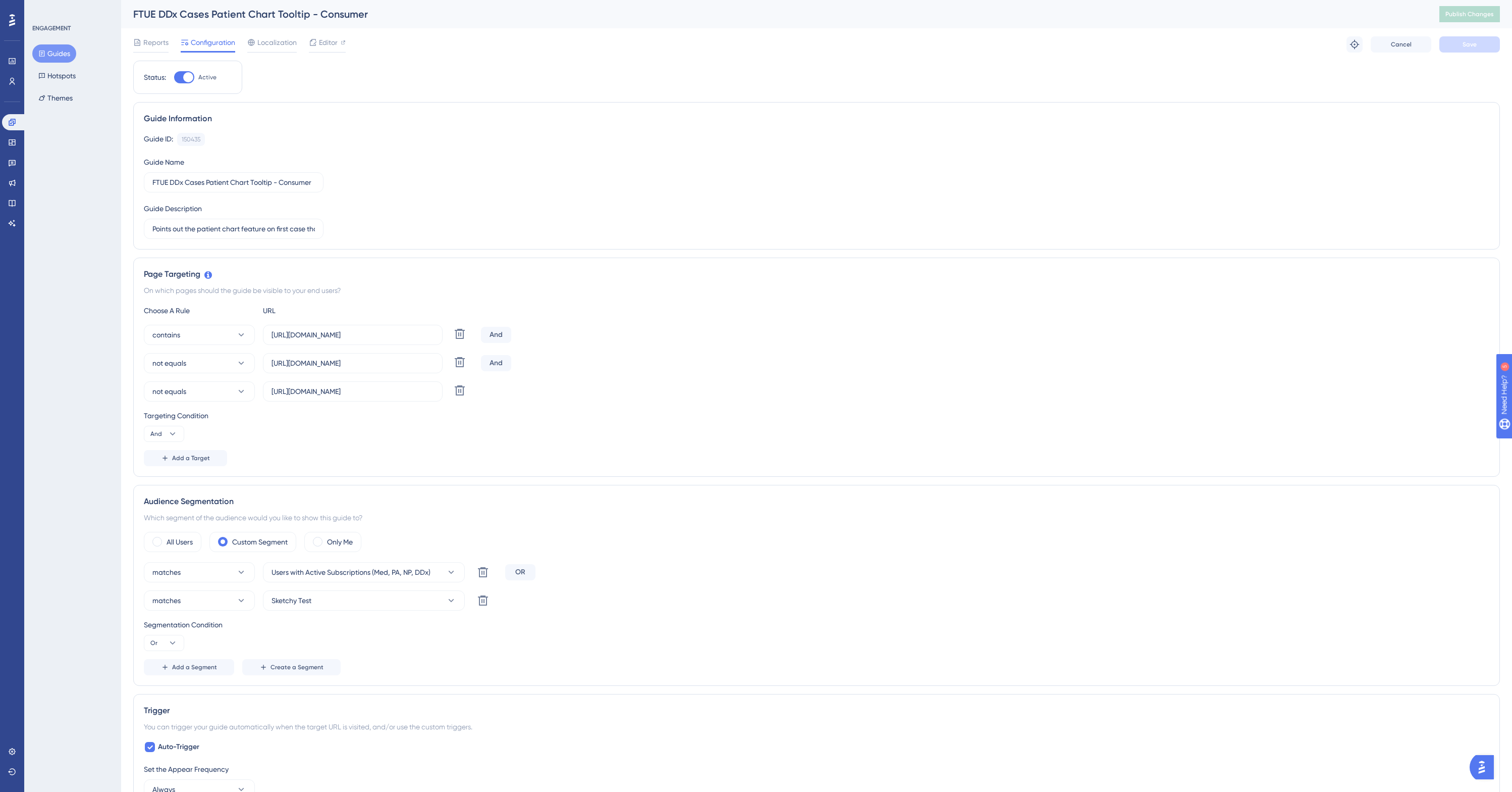
click at [0, 0] on div "Performance Users Engagement Widgets Feedback Product Updates Knowledge Base AI…" at bounding box center [0, 0] width 0 height 0
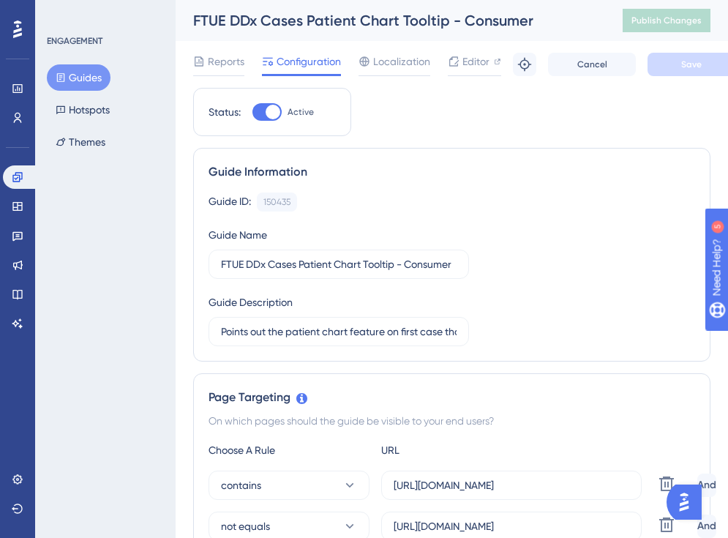
click at [134, 198] on div "ENGAGEMENT Guides Hotspots Themes" at bounding box center [105, 269] width 140 height 538
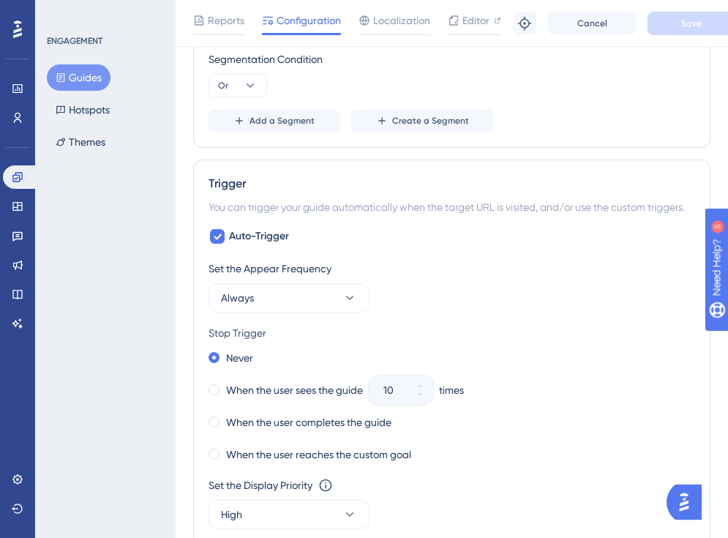
scroll to position [855, 0]
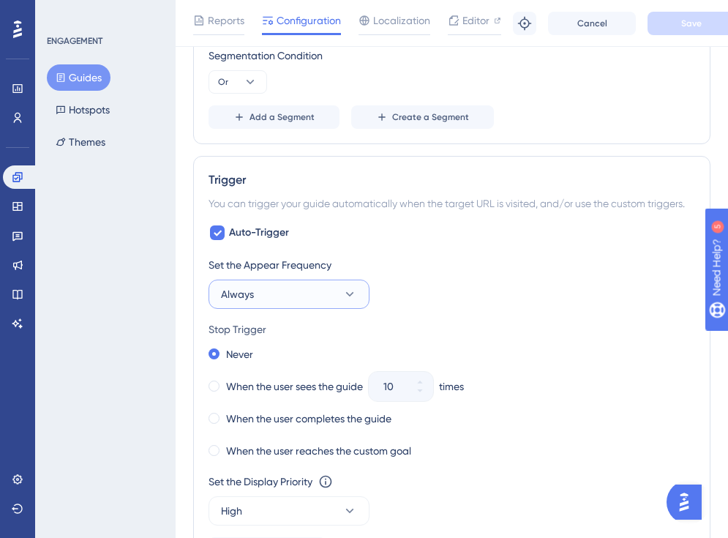
click at [298, 297] on button "Always" at bounding box center [288, 293] width 161 height 29
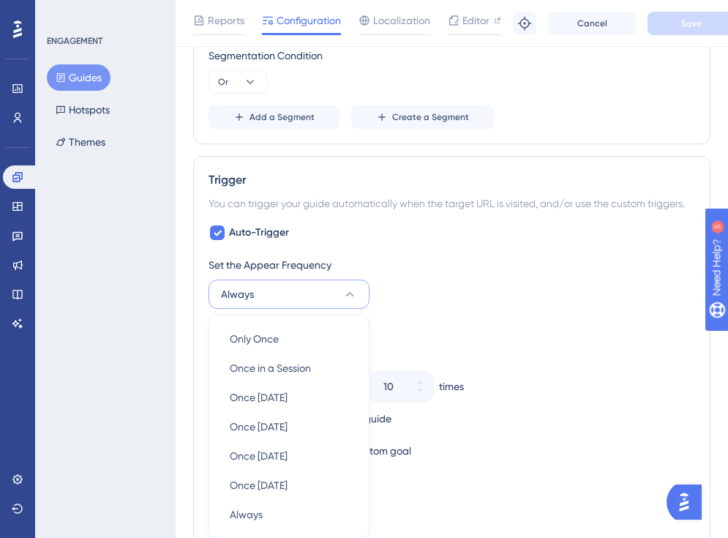
scroll to position [1012, 0]
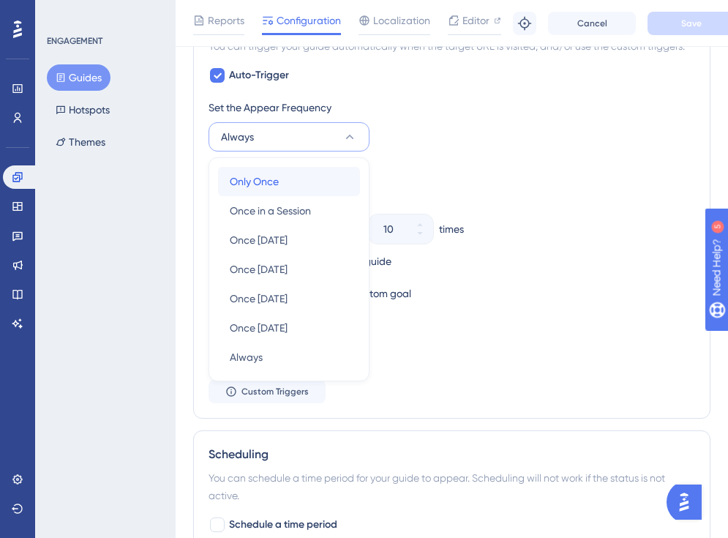
click at [289, 178] on div "Only Once Only Once" at bounding box center [289, 181] width 118 height 29
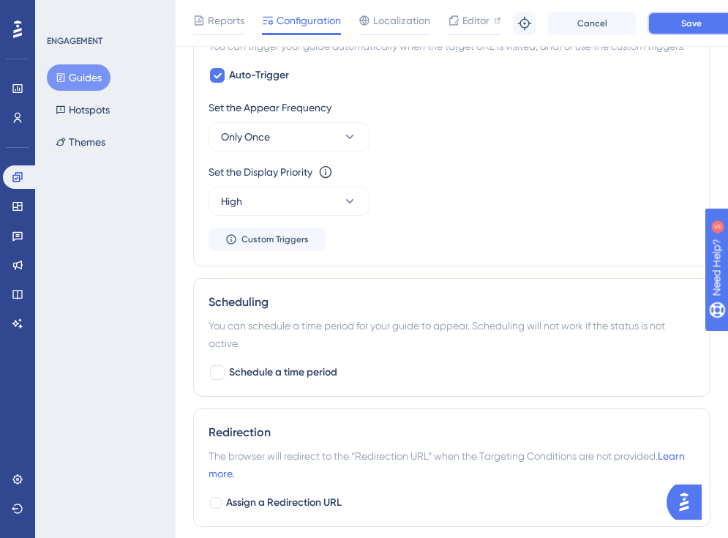
click at [662, 25] on button "Save" at bounding box center [691, 23] width 88 height 23
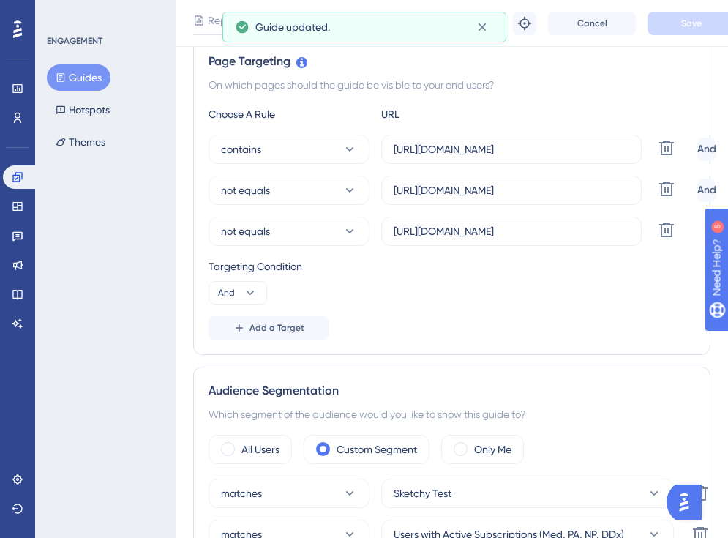
scroll to position [0, 0]
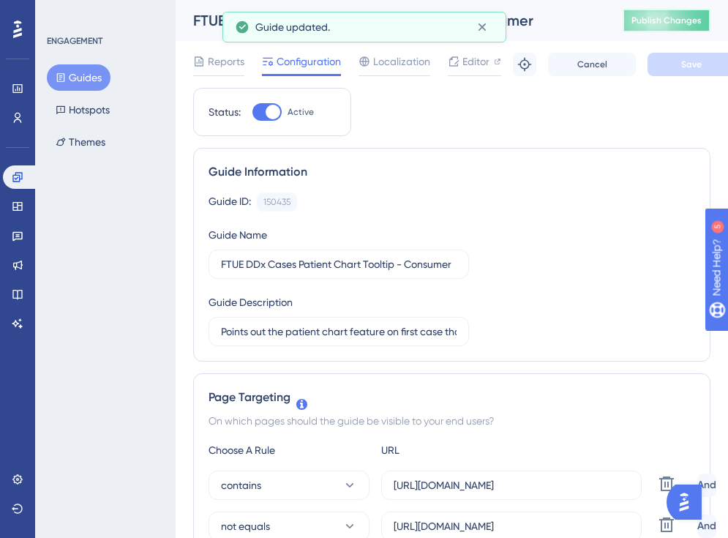
click at [652, 27] on button "Publish Changes" at bounding box center [666, 20] width 88 height 23
